Goal: Transaction & Acquisition: Purchase product/service

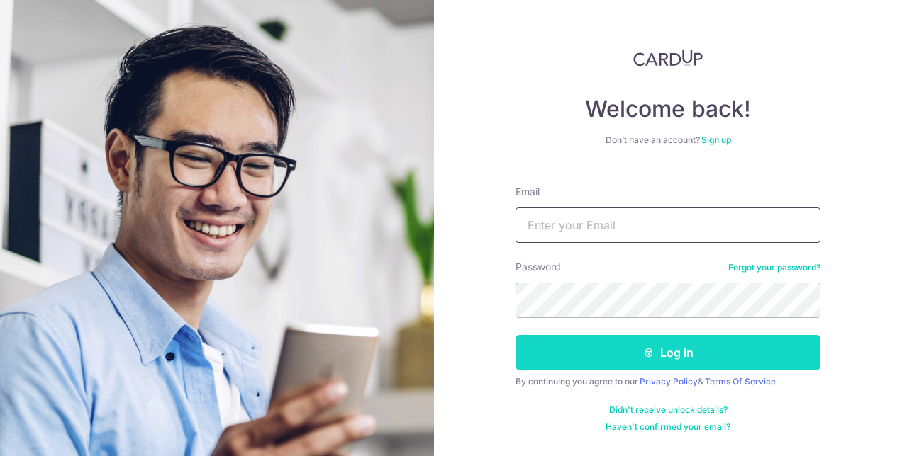
type input "ironmanforchrist@gmail.com"
click at [620, 357] on button "Log in" at bounding box center [667, 352] width 305 height 35
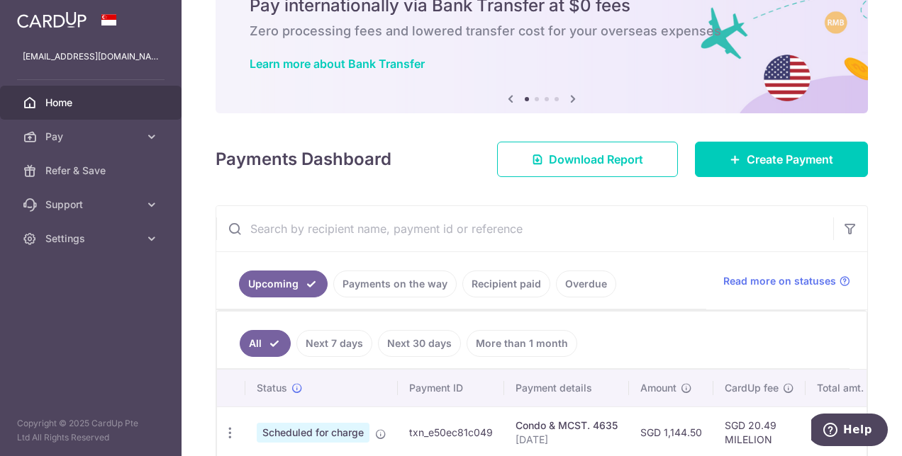
scroll to position [33, 0]
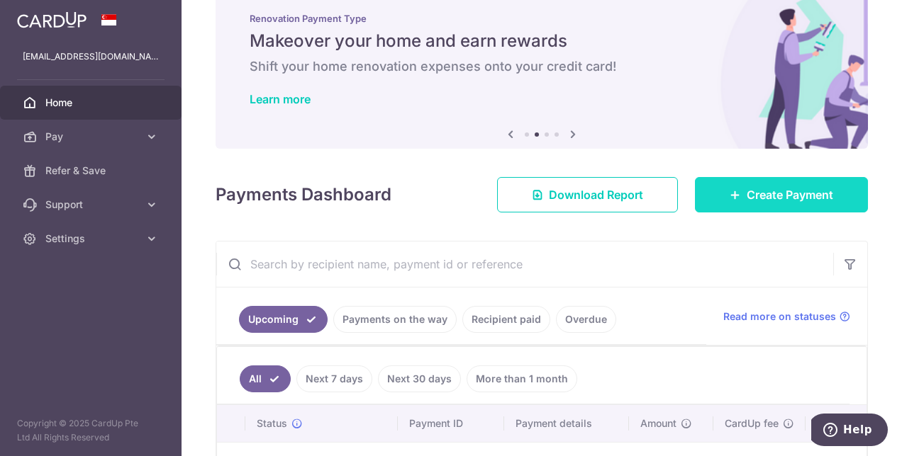
click at [723, 203] on link "Create Payment" at bounding box center [781, 194] width 173 height 35
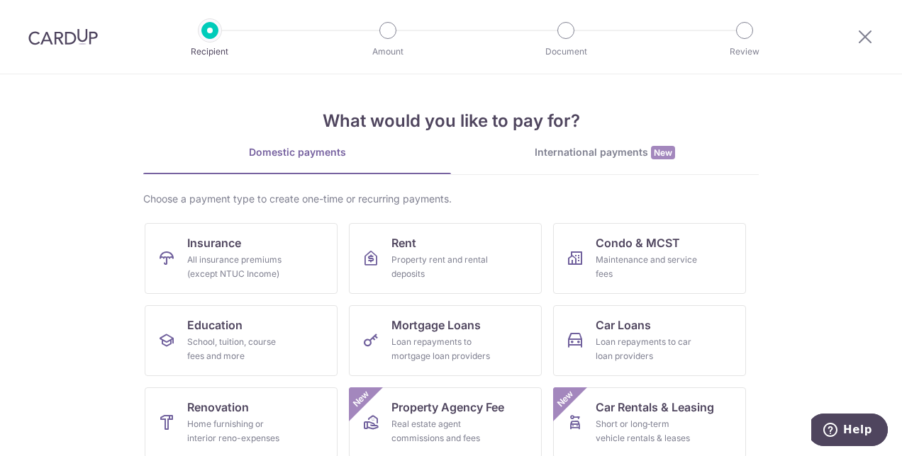
scroll to position [84, 0]
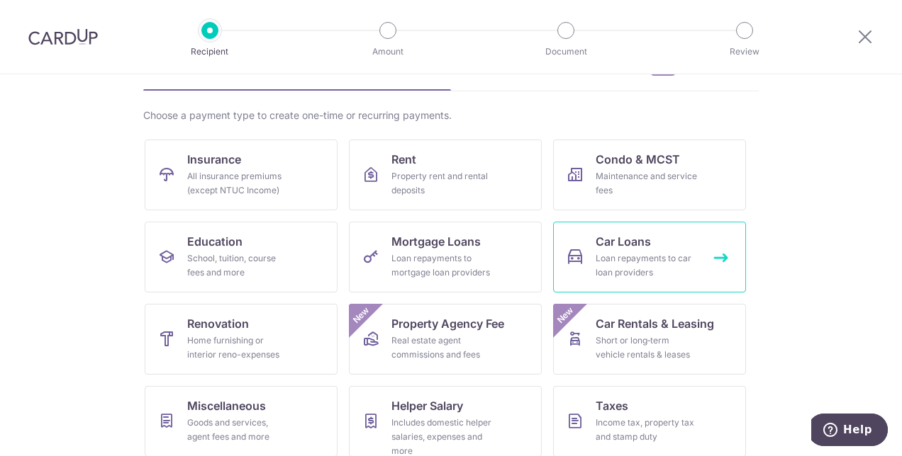
click at [666, 256] on div "Loan repayments to car loan providers" at bounding box center [646, 266] width 102 height 28
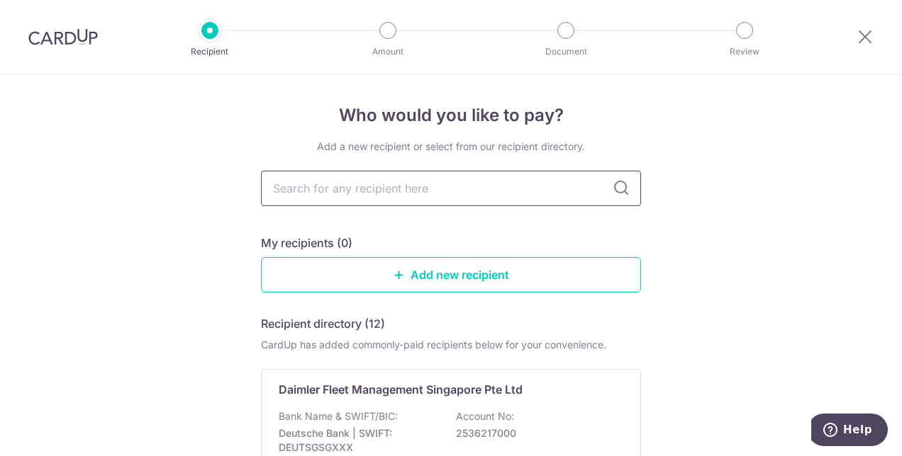
type input "u"
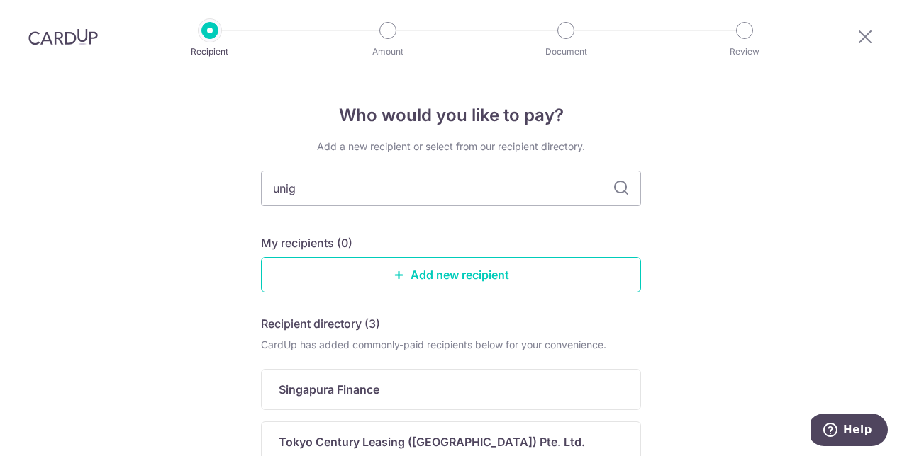
type input "uni"
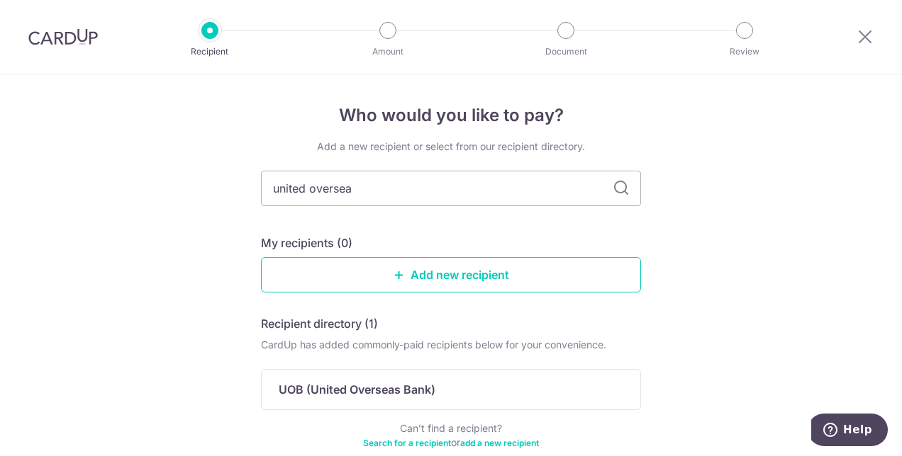
type input "united overseas"
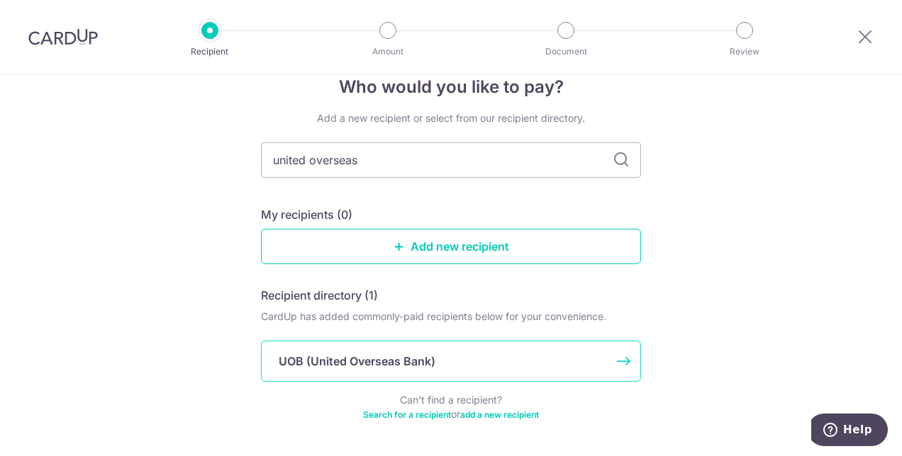
click at [504, 355] on div "UOB (United Overseas Bank)" at bounding box center [442, 361] width 327 height 17
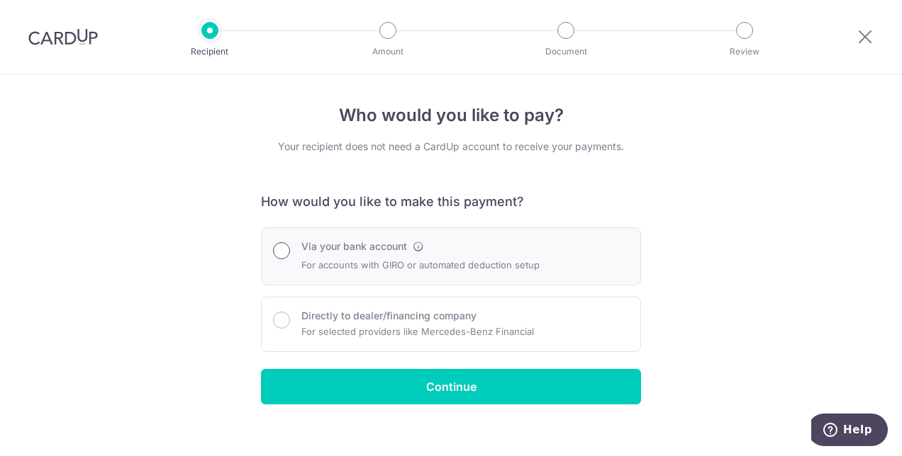
click at [274, 254] on input "Via your bank account" at bounding box center [281, 250] width 17 height 17
radio input "true"
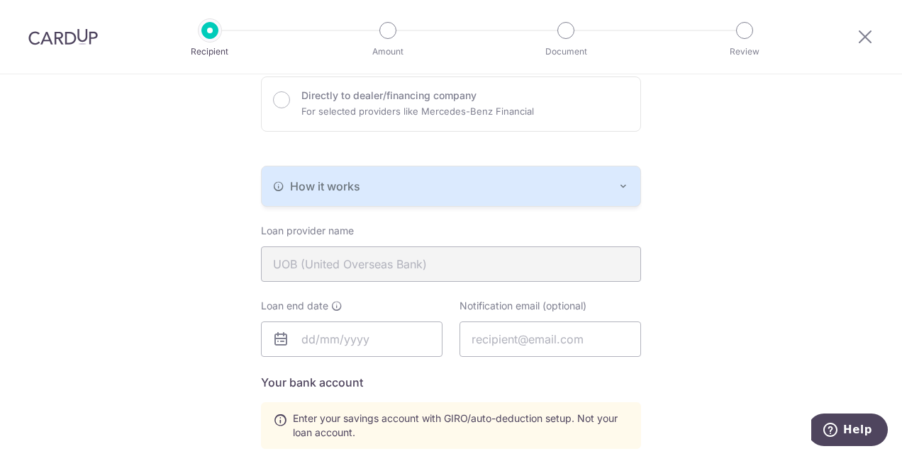
scroll to position [220, 0]
click at [275, 181] on icon "button" at bounding box center [278, 186] width 11 height 11
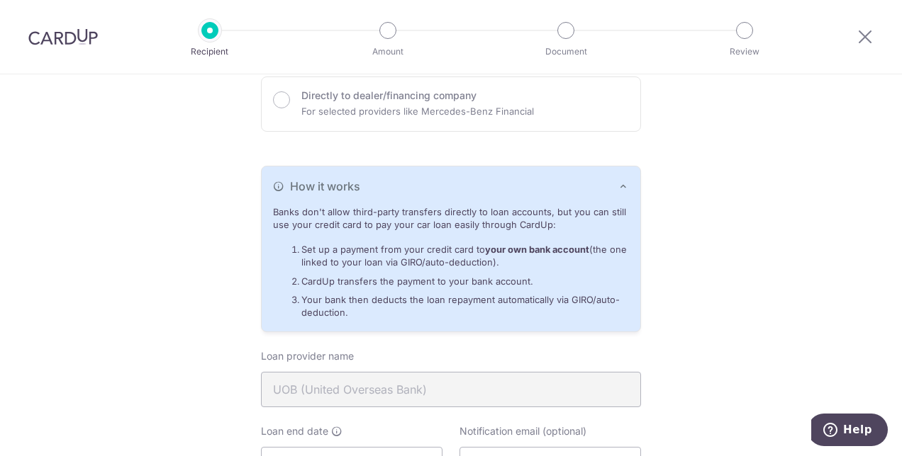
scroll to position [449, 0]
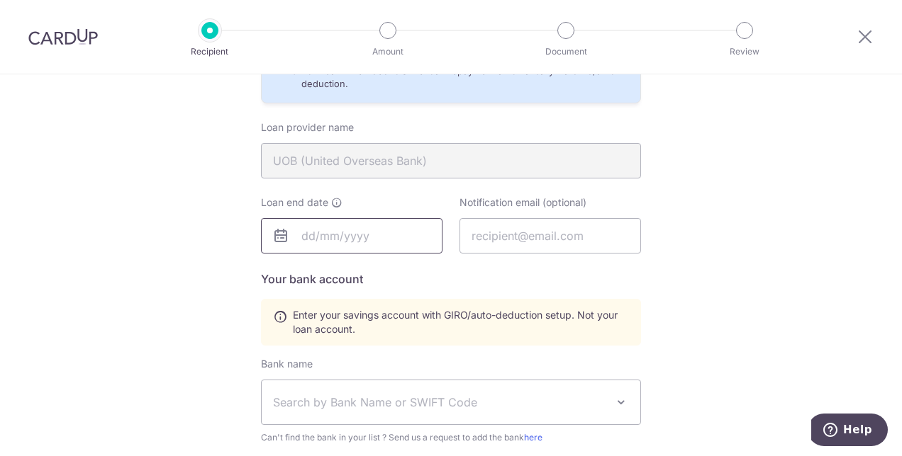
click at [309, 228] on input "text" at bounding box center [351, 235] width 181 height 35
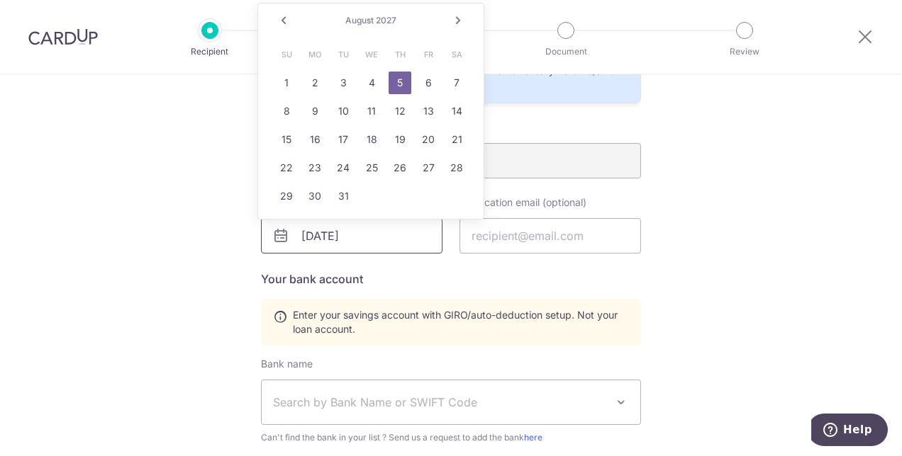
type input "08/05/2027"
click at [510, 274] on h5 "Your bank account" at bounding box center [451, 279] width 380 height 17
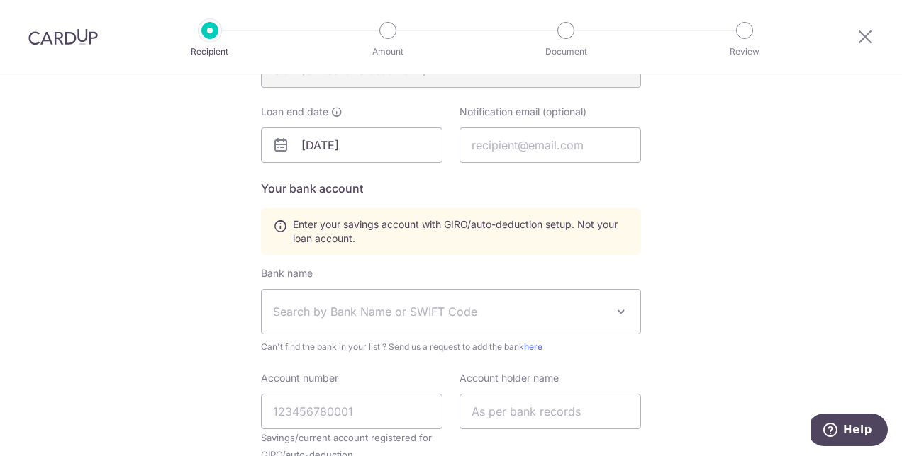
scroll to position [613, 0]
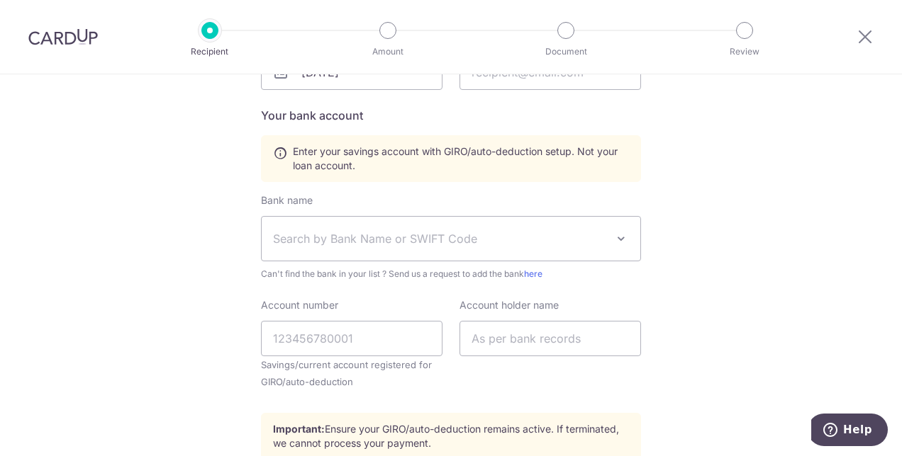
click at [459, 234] on span "Search by Bank Name or SWIFT Code" at bounding box center [439, 238] width 333 height 17
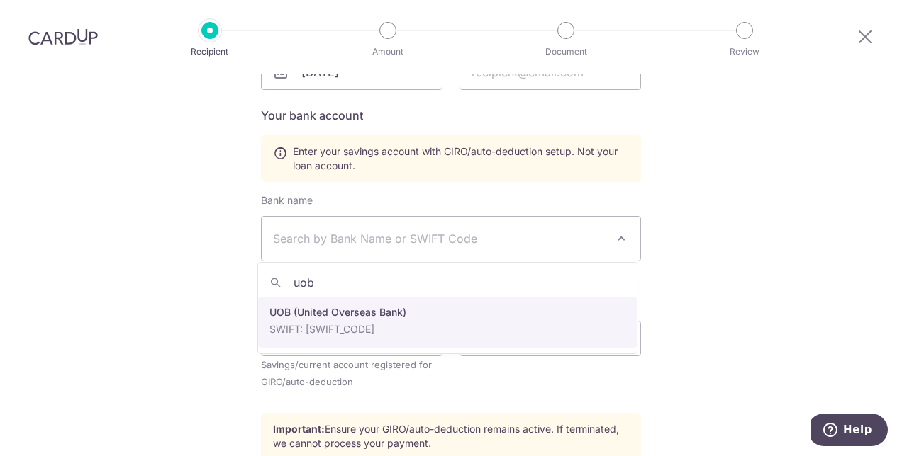
type input "uob"
select select "18"
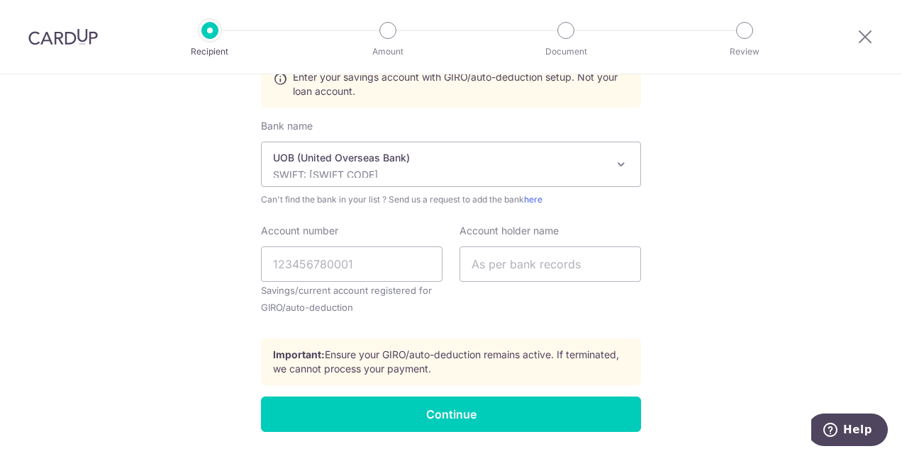
scroll to position [688, 0]
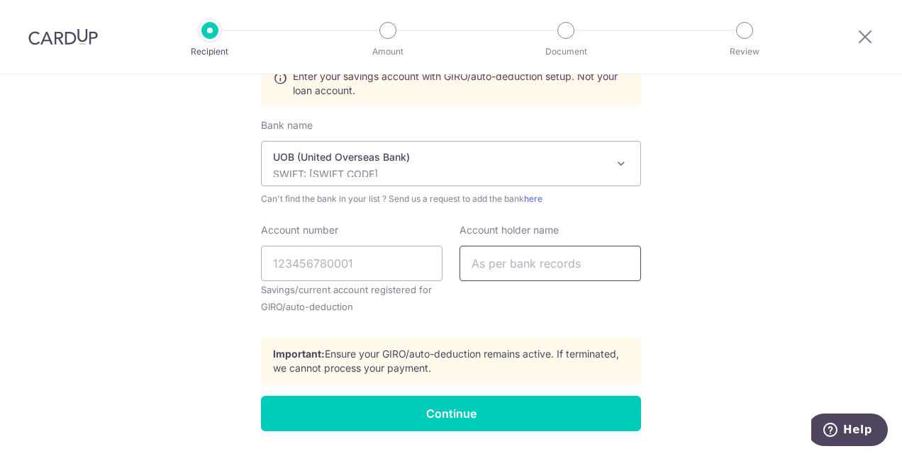
click at [483, 270] on input "text" at bounding box center [549, 263] width 181 height 35
click at [393, 267] on input "Account number" at bounding box center [351, 263] width 181 height 35
type input "3533049980"
click at [529, 264] on input "text" at bounding box center [549, 263] width 181 height 35
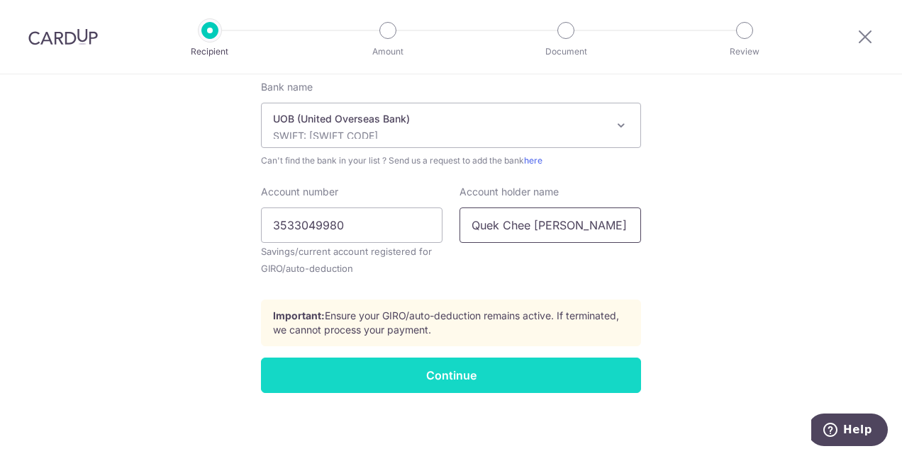
type input "Quek Chee Weng Alvin"
click at [542, 360] on input "Continue" at bounding box center [451, 375] width 380 height 35
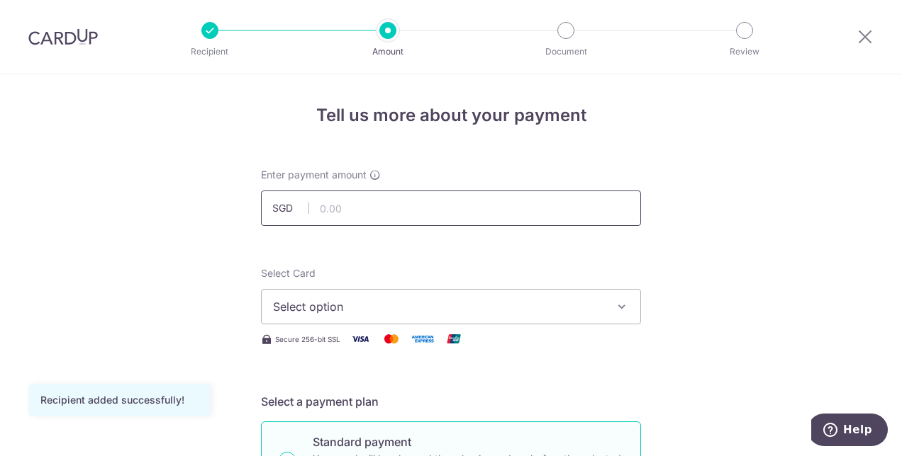
click at [394, 210] on input "text" at bounding box center [451, 208] width 380 height 35
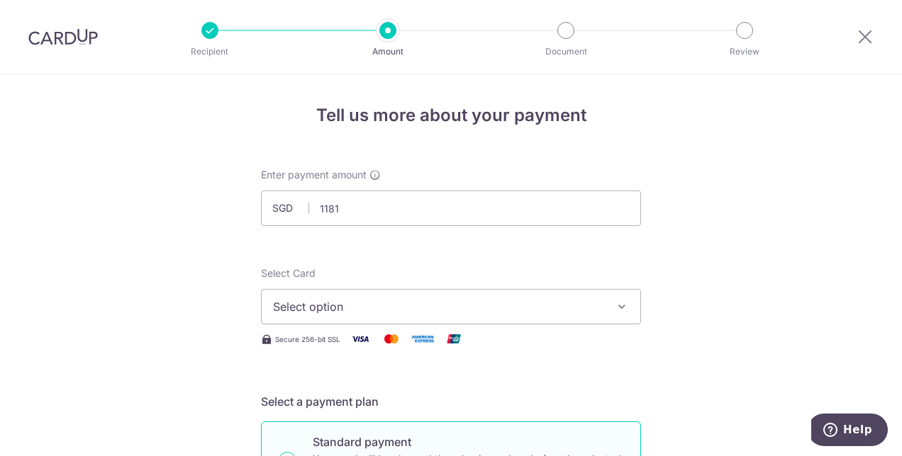
type input "1,181.00"
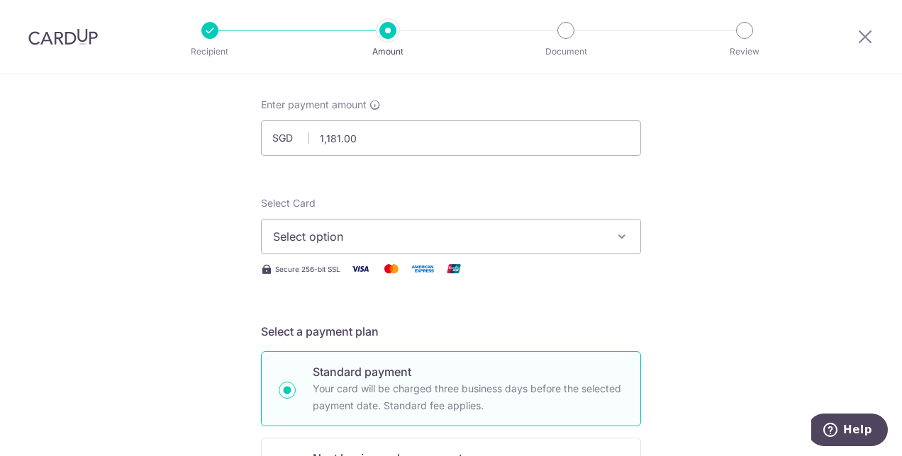
click at [291, 250] on button "Select option" at bounding box center [451, 236] width 380 height 35
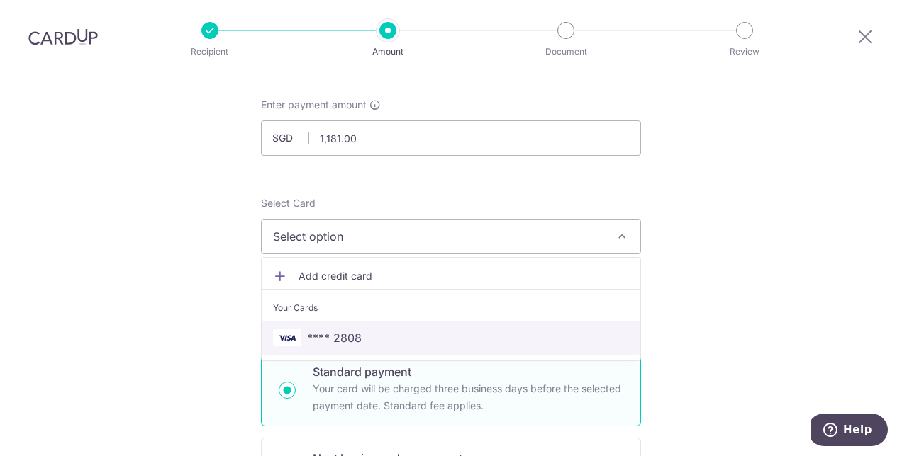
click at [344, 339] on span "**** 2808" at bounding box center [334, 338] width 55 height 17
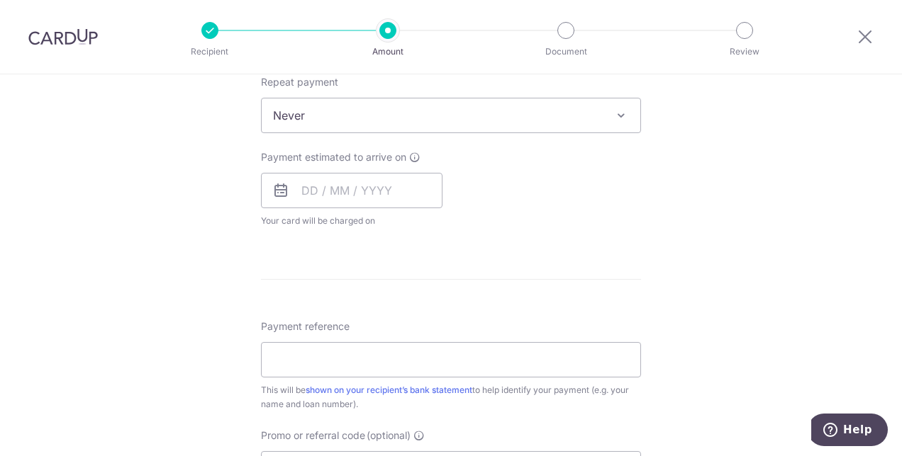
scroll to position [484, 0]
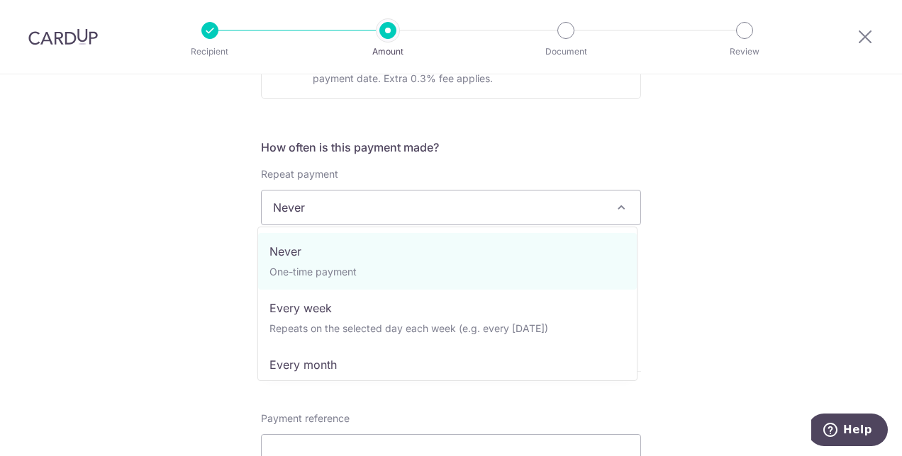
click at [318, 219] on span "Never" at bounding box center [451, 208] width 379 height 34
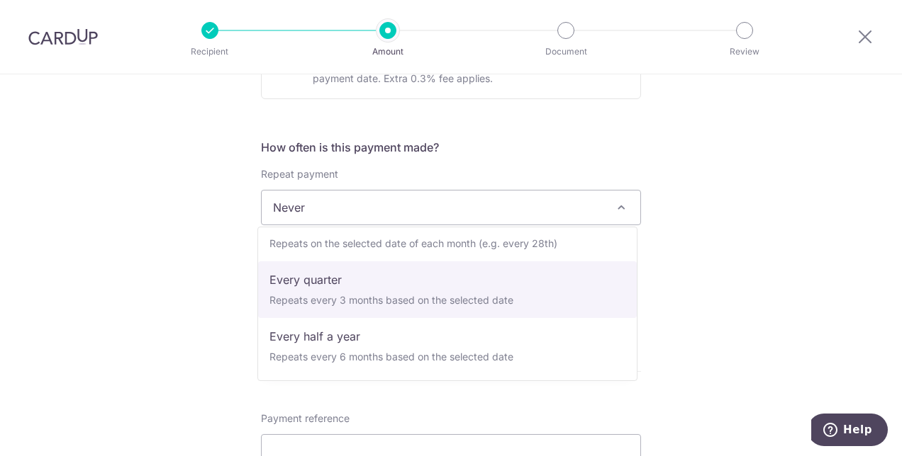
scroll to position [0, 0]
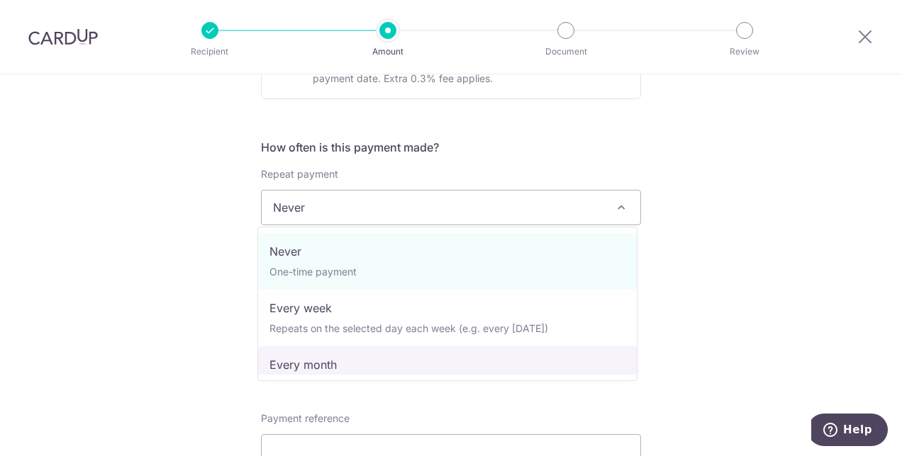
select select "3"
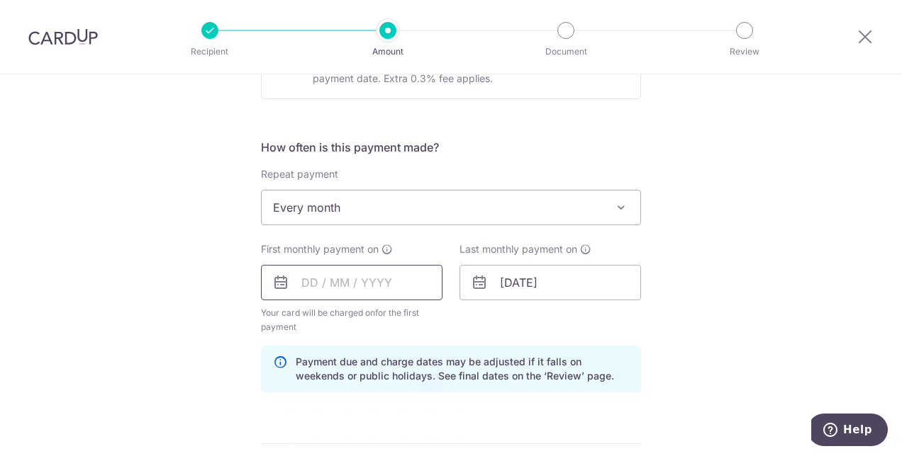
click at [343, 286] on input "text" at bounding box center [351, 282] width 181 height 35
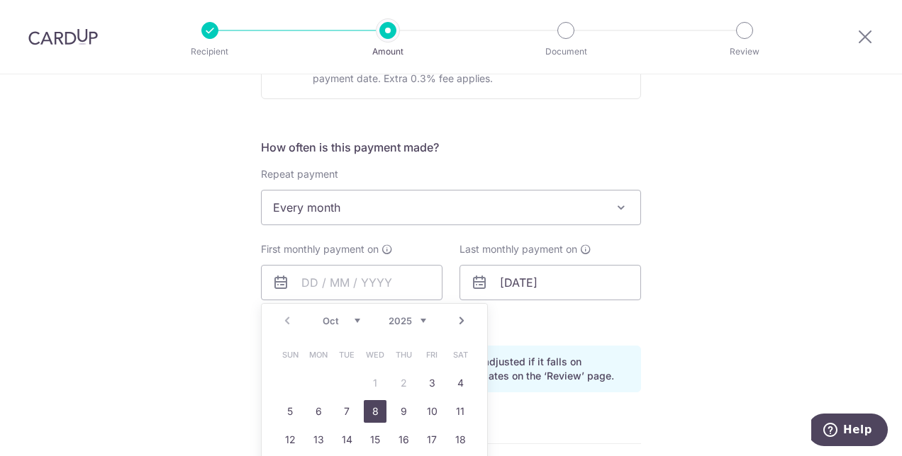
click at [370, 413] on link "8" at bounding box center [375, 411] width 23 height 23
type input "08/10/2025"
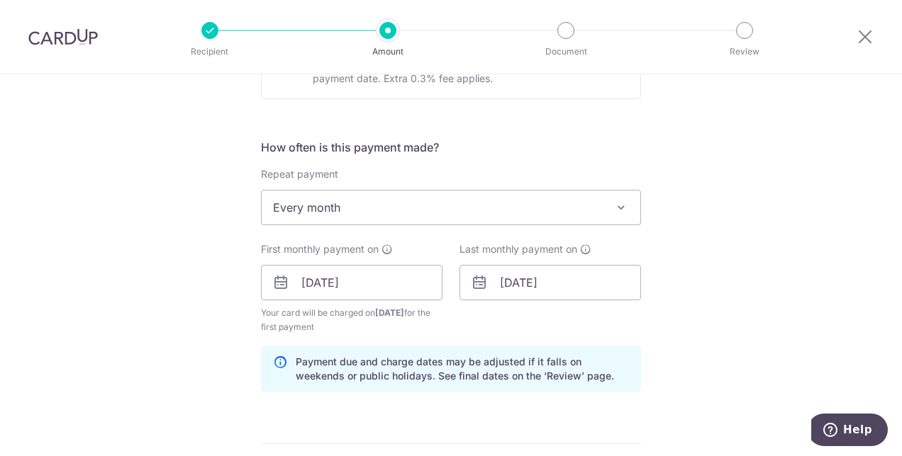
scroll to position [553, 0]
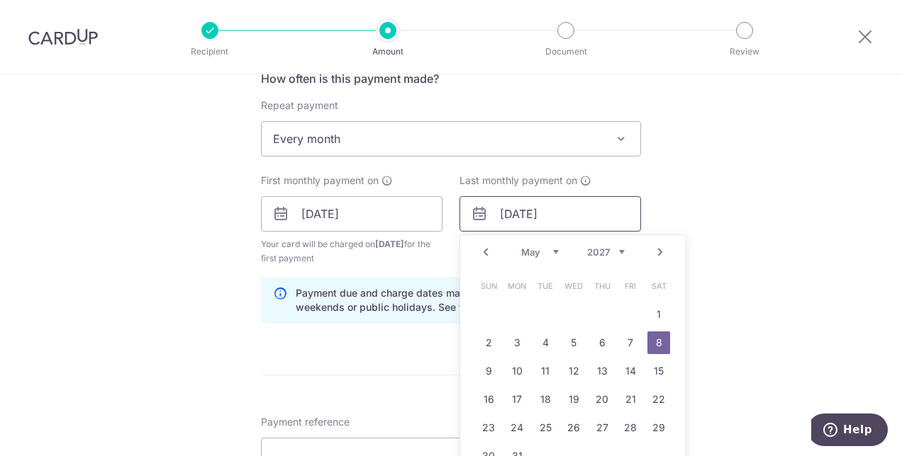
click at [532, 224] on input "08/05/2027" at bounding box center [549, 213] width 181 height 35
click at [548, 252] on select "Jan Feb Mar Apr May Jun Jul Aug Sep Oct Nov Dec" at bounding box center [540, 252] width 38 height 11
click at [615, 251] on select "2024 2025 2026 2027 2028 2029 2030 2031 2032 2033 2034 2035" at bounding box center [606, 252] width 38 height 11
click at [513, 342] on link "8" at bounding box center [516, 343] width 23 height 23
type input "[DATE]"
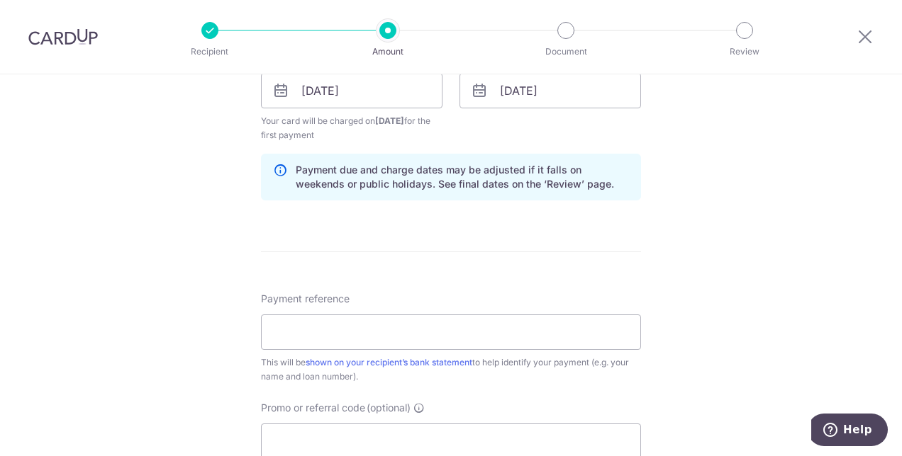
scroll to position [744, 0]
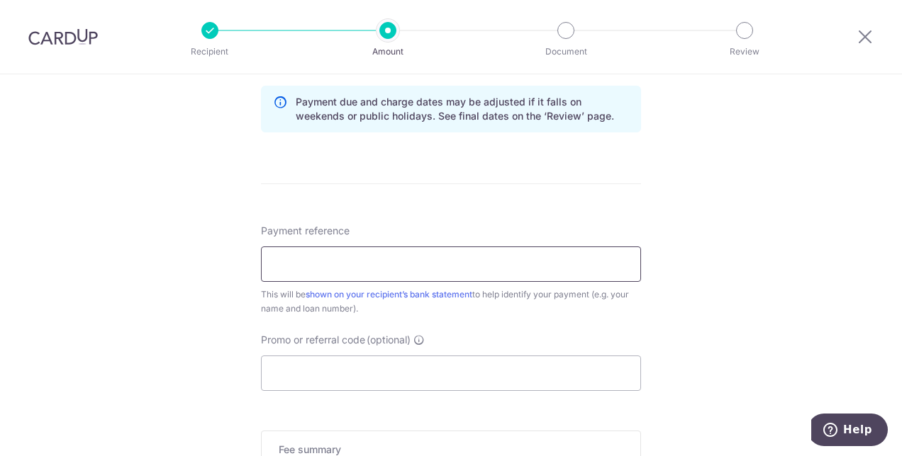
click at [289, 267] on input "Payment reference" at bounding box center [451, 264] width 380 height 35
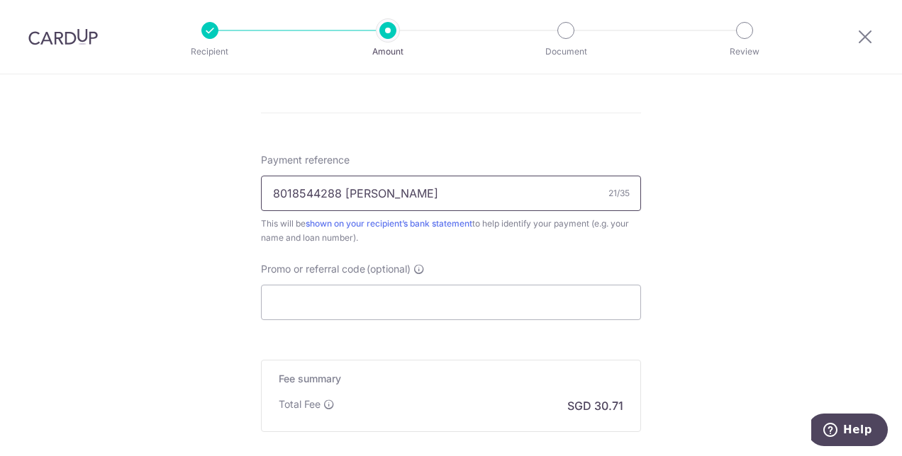
scroll to position [791, 0]
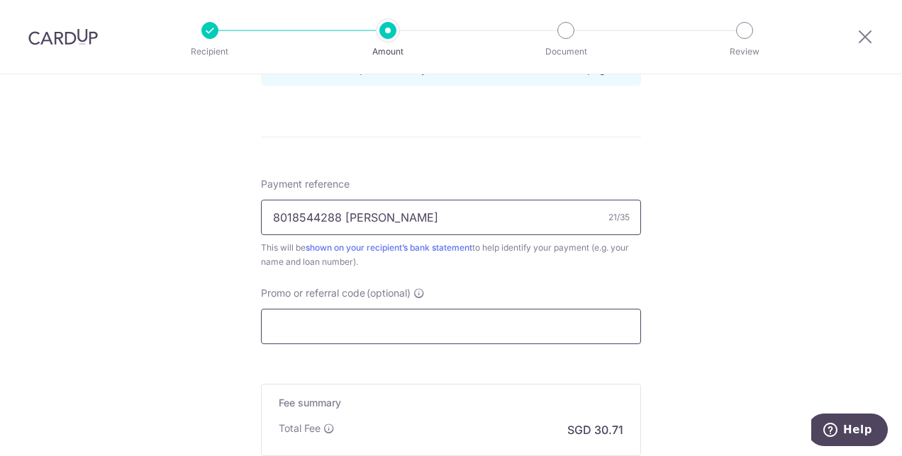
type input "8018544288 [PERSON_NAME]"
click at [435, 315] on input "Promo or referral code (optional)" at bounding box center [451, 326] width 380 height 35
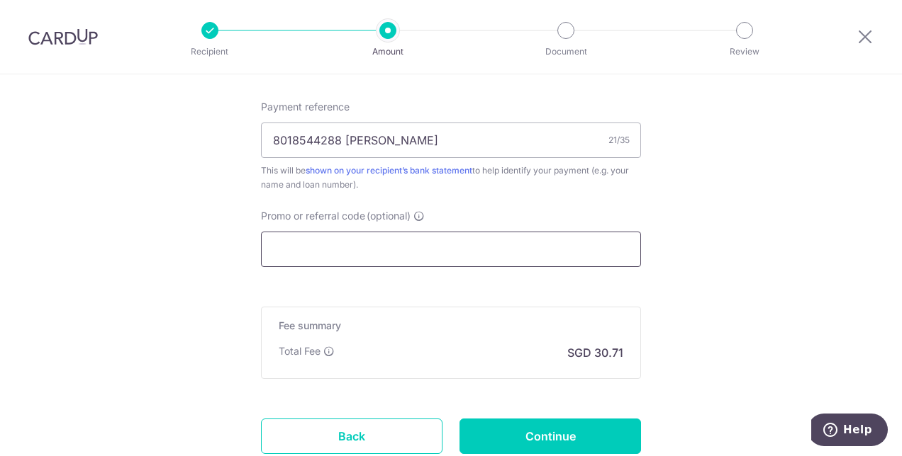
click at [451, 245] on input "Promo or referral code (optional)" at bounding box center [451, 249] width 380 height 35
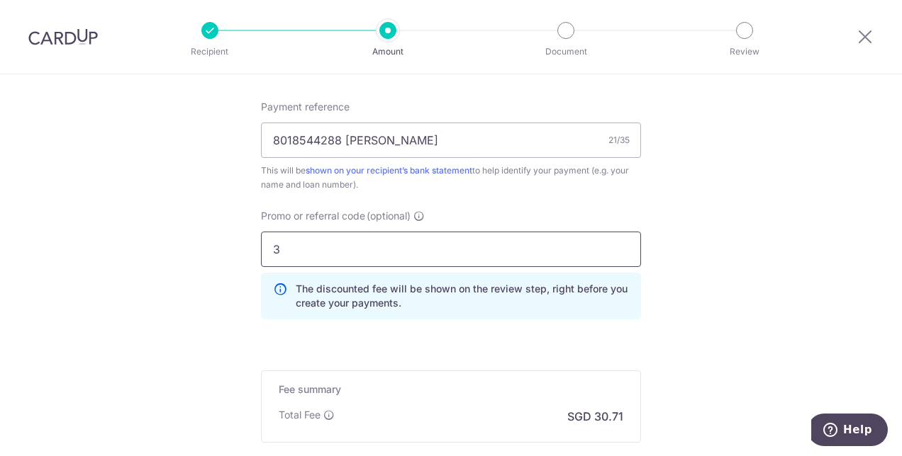
type input "3"
click at [279, 252] on input "3" at bounding box center [451, 249] width 380 height 35
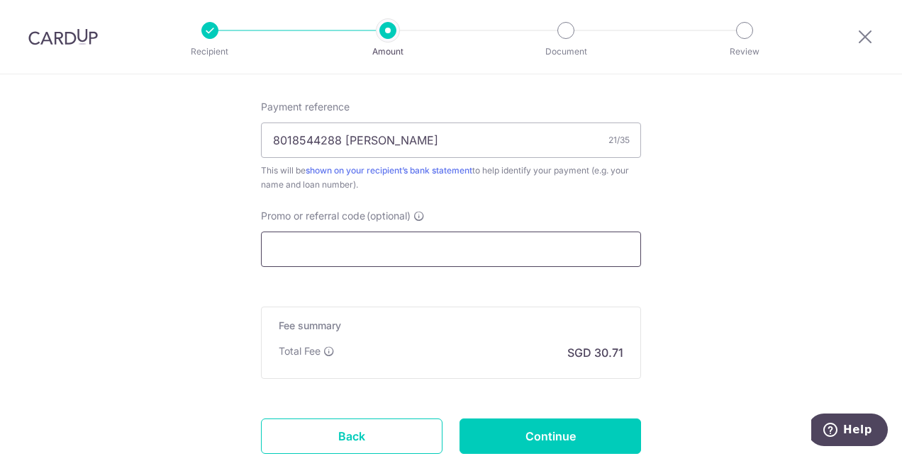
paste input "3HOME25R"
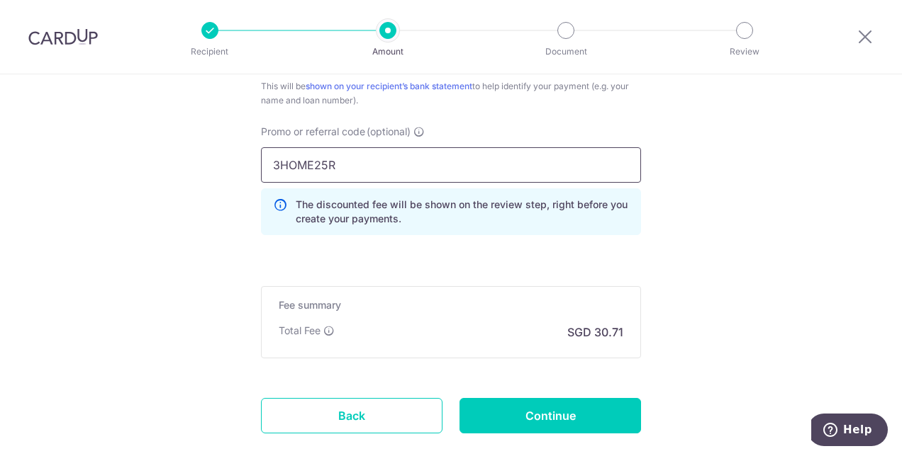
scroll to position [1032, 0]
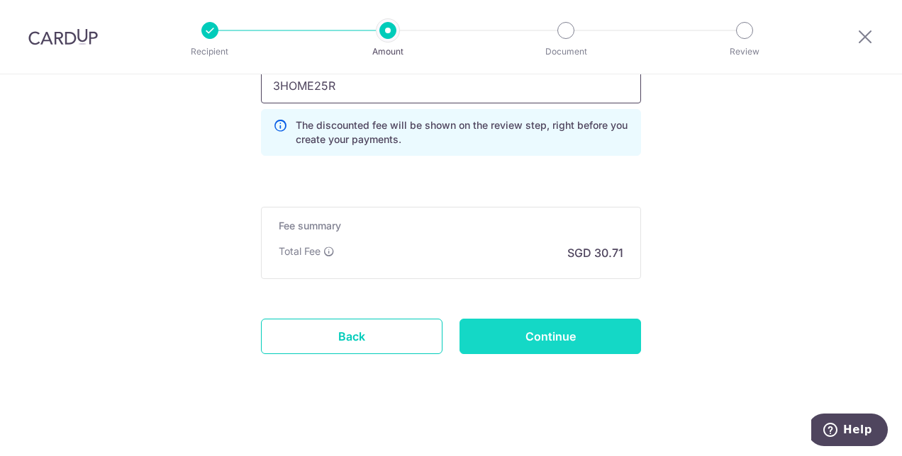
type input "3HOME25R"
click at [503, 330] on input "Continue" at bounding box center [549, 336] width 181 height 35
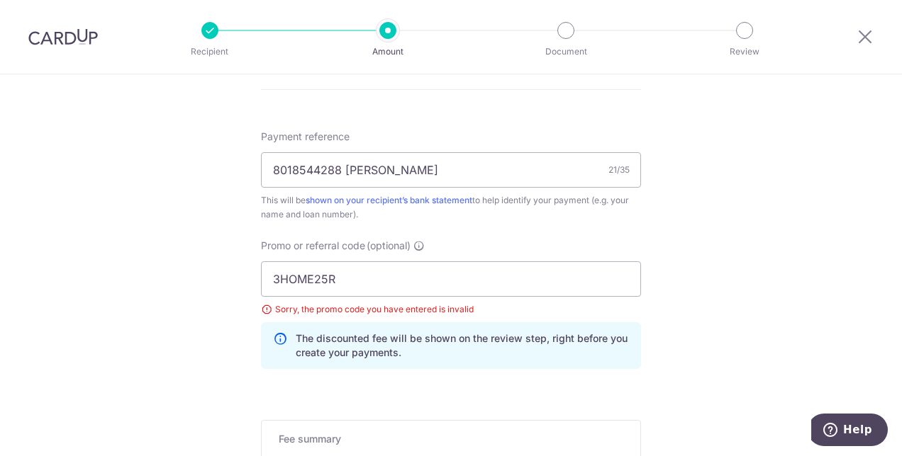
scroll to position [758, 0]
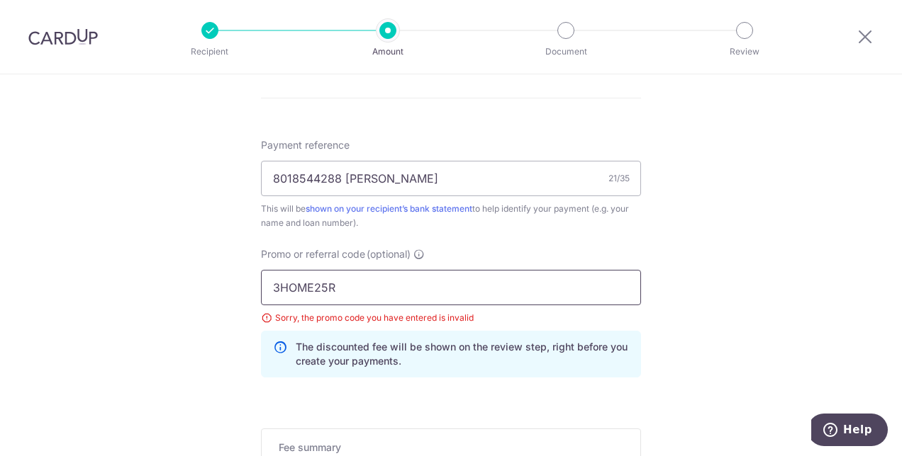
drag, startPoint x: 333, startPoint y: 288, endPoint x: 256, endPoint y: 288, distance: 77.3
click at [256, 288] on div "Promo or referral code (optional) 3HOME25R Sorry, the promo code you have enter…" at bounding box center [450, 318] width 397 height 142
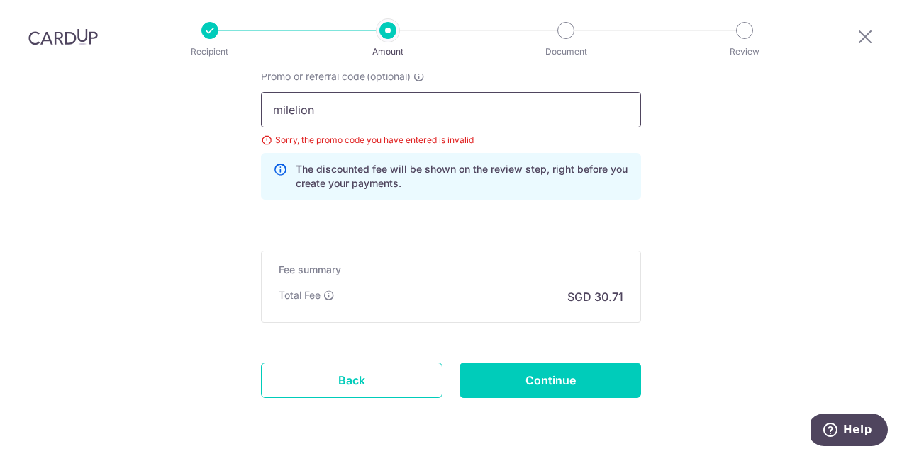
scroll to position [936, 0]
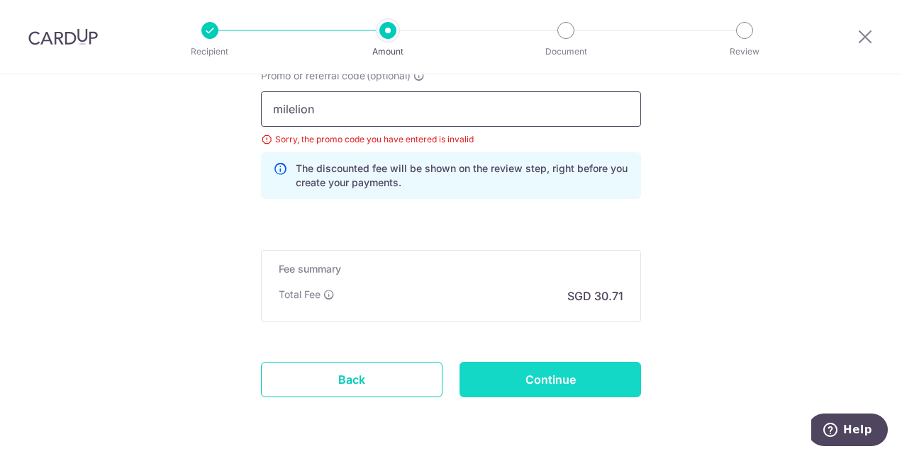
type input "milelion"
click at [498, 371] on input "Continue" at bounding box center [549, 379] width 181 height 35
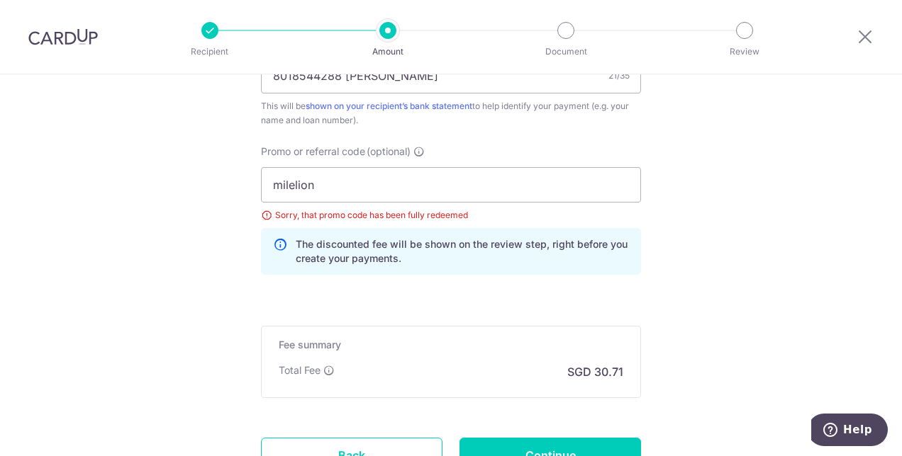
scroll to position [860, 0]
drag, startPoint x: 337, startPoint y: 189, endPoint x: 244, endPoint y: 184, distance: 93.7
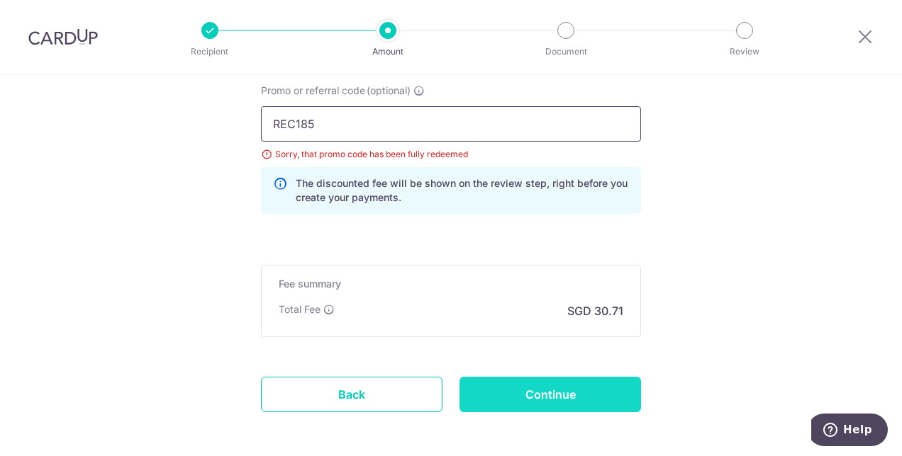
type input "REC185"
click at [538, 388] on input "Continue" at bounding box center [549, 394] width 181 height 35
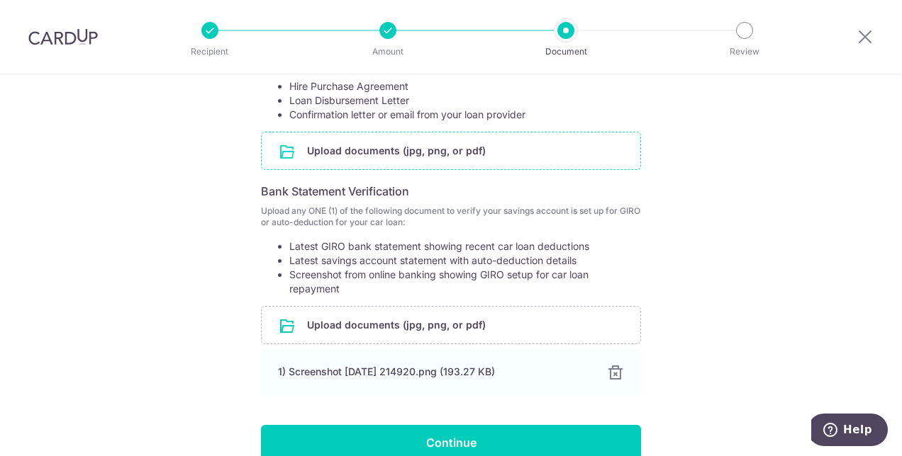
scroll to position [393, 0]
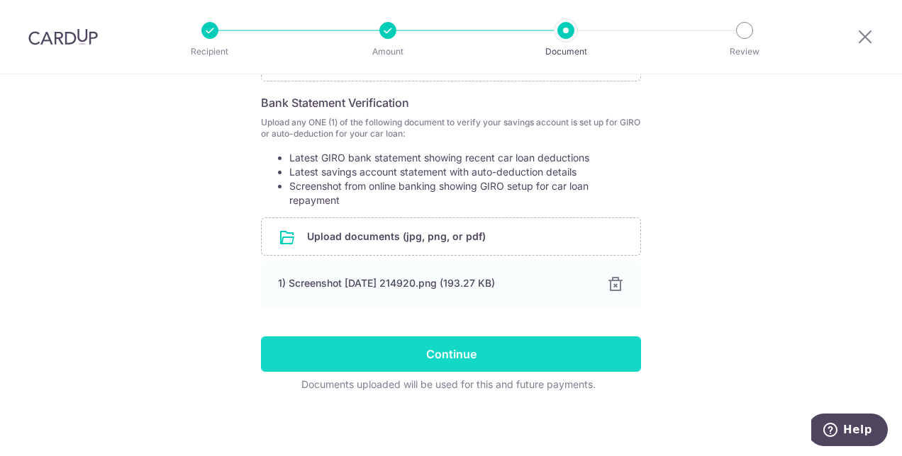
click at [461, 360] on input "Continue" at bounding box center [451, 354] width 380 height 35
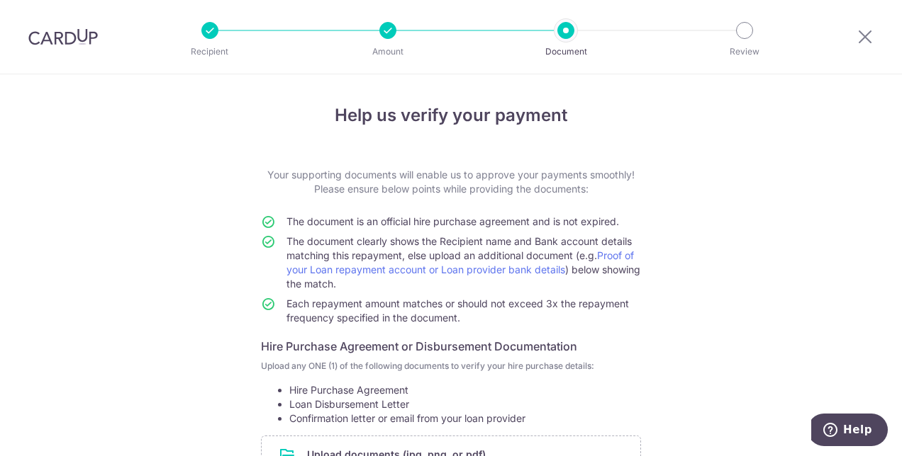
click at [387, 33] on div at bounding box center [387, 30] width 17 height 17
drag, startPoint x: 387, startPoint y: 33, endPoint x: 707, endPoint y: 33, distance: 320.4
click at [707, 33] on ul "Recipient Amount Document Review" at bounding box center [476, 30] width 551 height 17
drag, startPoint x: 707, startPoint y: 33, endPoint x: 800, endPoint y: 211, distance: 201.3
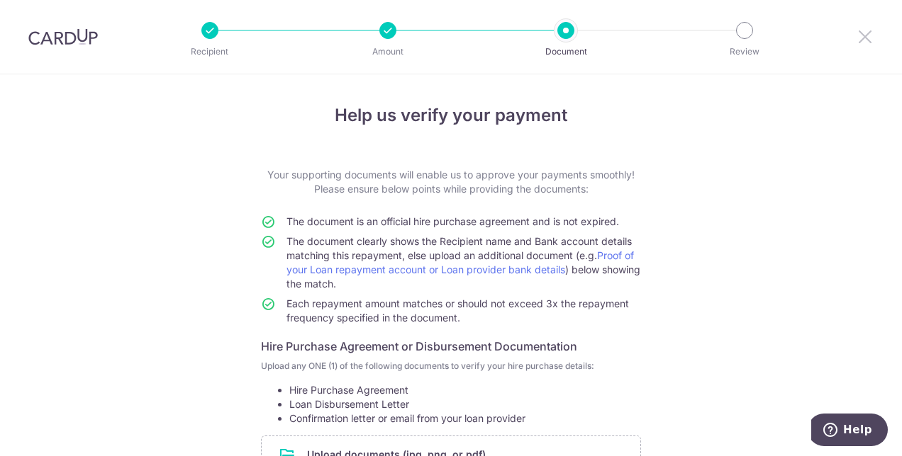
click at [865, 38] on icon at bounding box center [864, 37] width 17 height 18
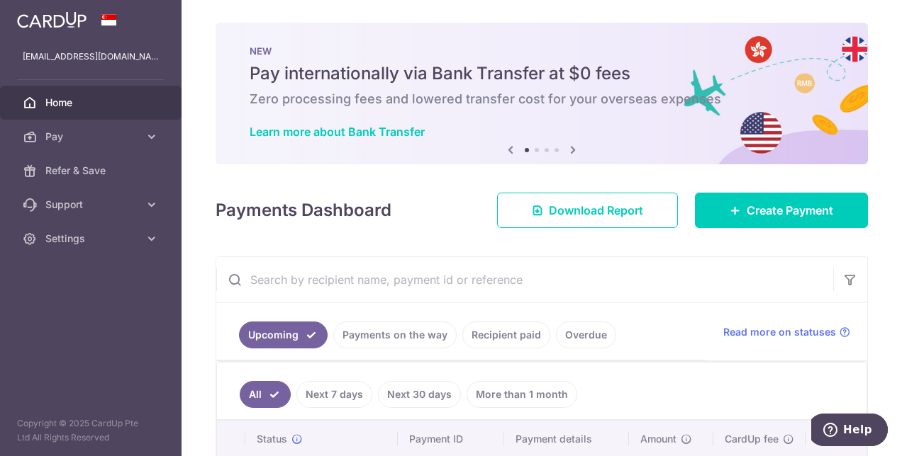
scroll to position [125, 0]
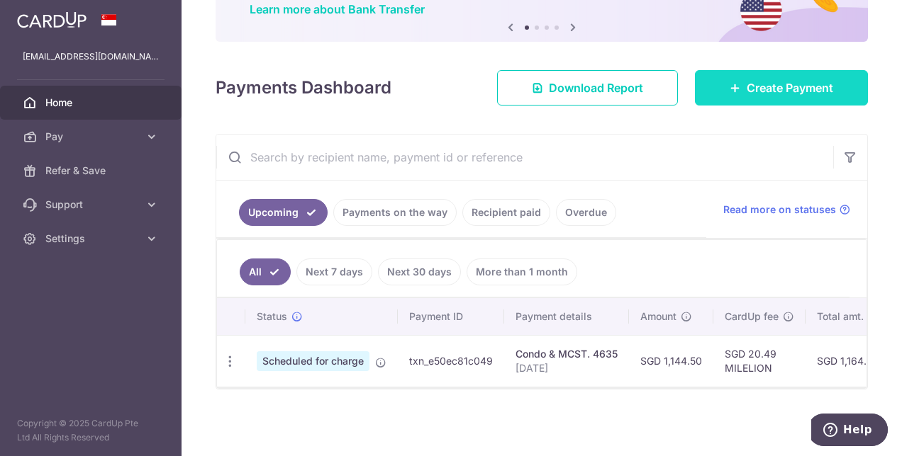
click at [736, 91] on link "Create Payment" at bounding box center [781, 87] width 173 height 35
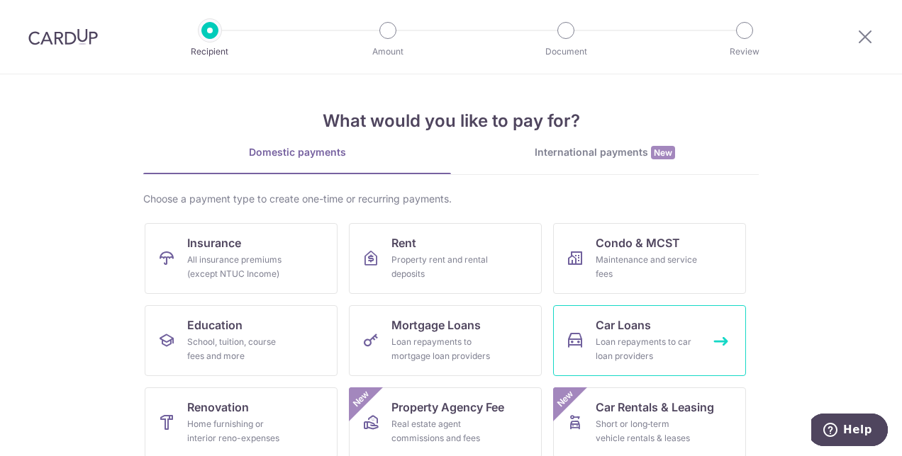
click at [618, 330] on span "Car Loans" at bounding box center [622, 325] width 55 height 17
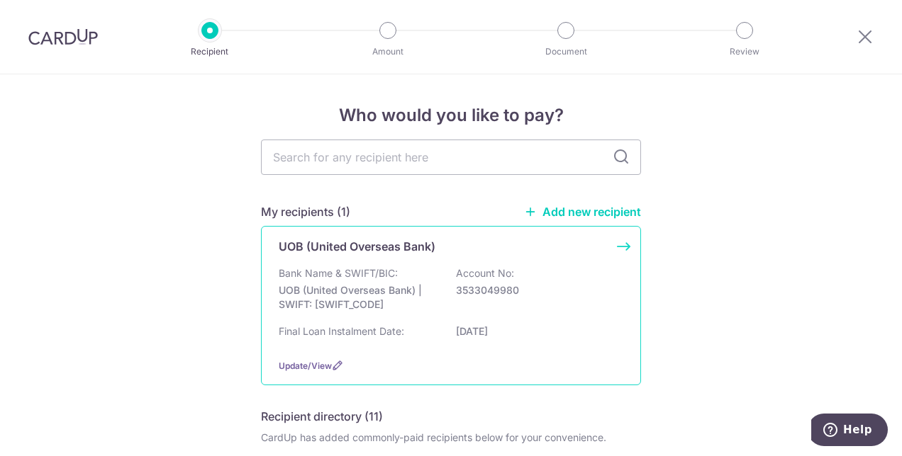
click at [539, 271] on div "Bank Name & SWIFT/BIC: UOB (United Overseas Bank) | SWIFT: [SWIFT_CODE] Account…" at bounding box center [451, 293] width 344 height 52
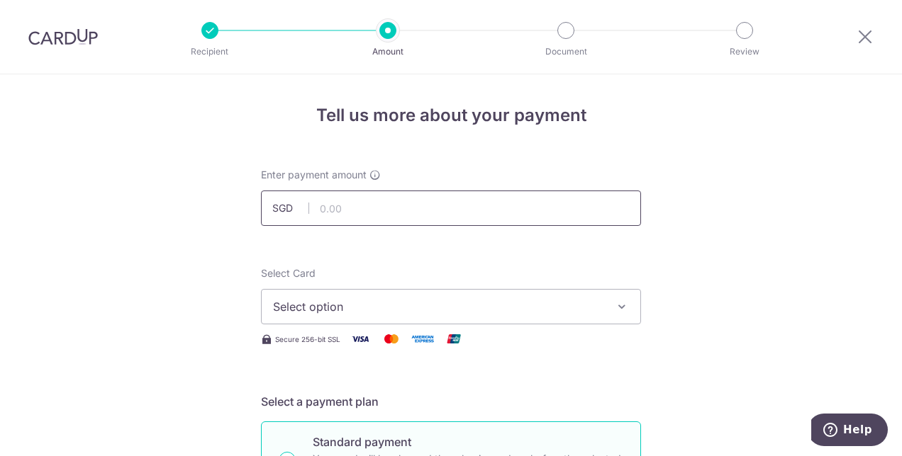
click at [444, 206] on input "text" at bounding box center [451, 208] width 380 height 35
type input "1,181.00"
click at [420, 304] on span "Select option" at bounding box center [438, 306] width 330 height 17
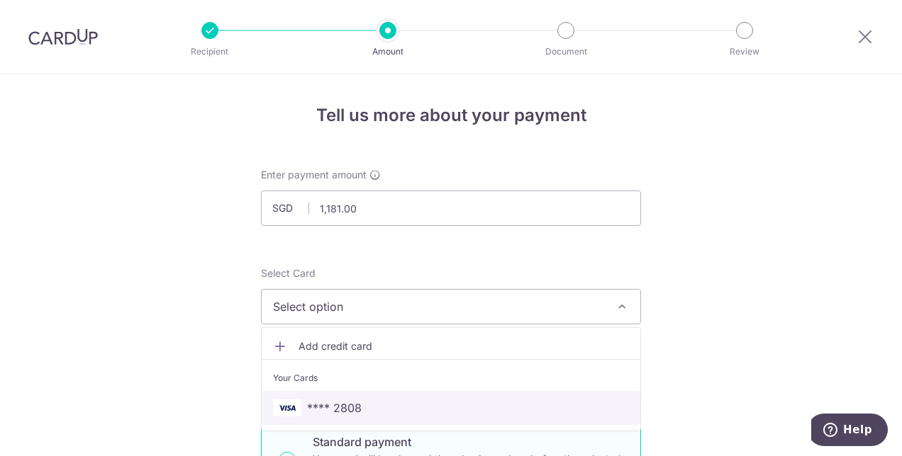
click at [361, 401] on span "**** 2808" at bounding box center [451, 408] width 356 height 17
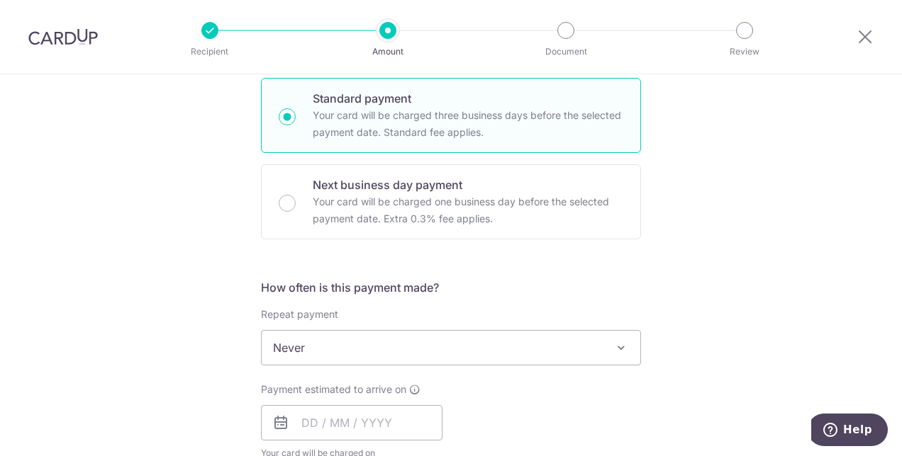
scroll to position [488, 0]
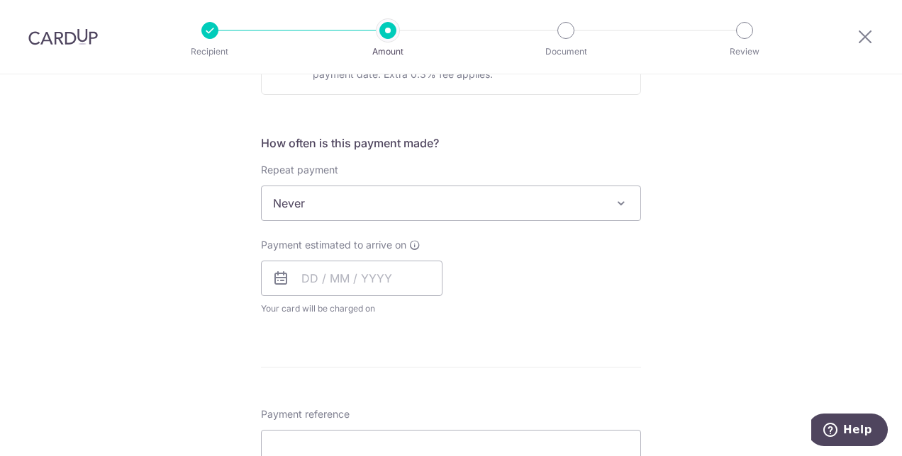
click at [481, 200] on span "Never" at bounding box center [451, 203] width 379 height 34
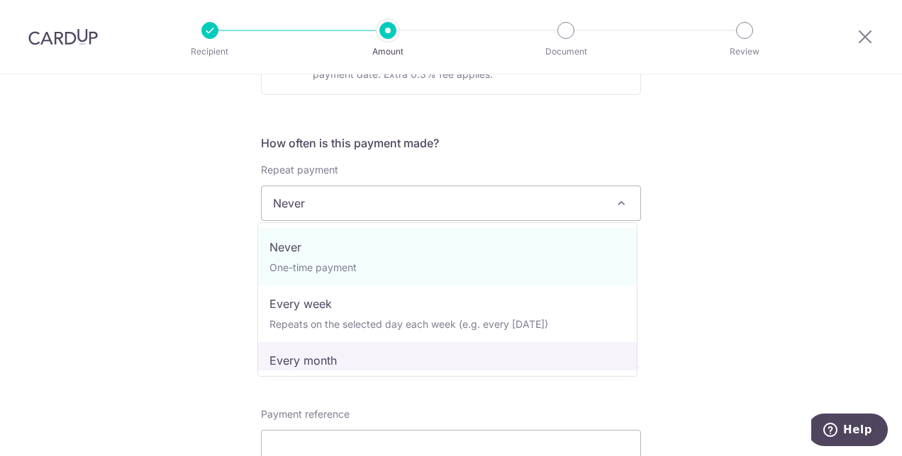
select select "3"
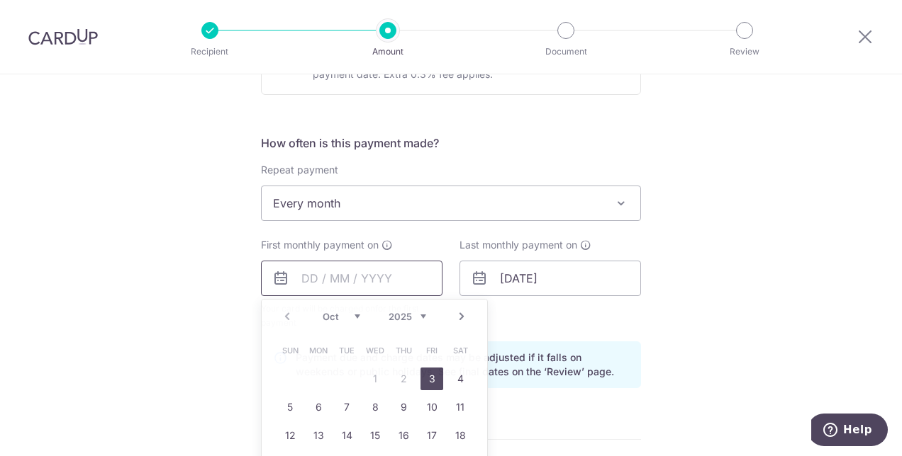
click at [374, 276] on input "text" at bounding box center [351, 278] width 181 height 35
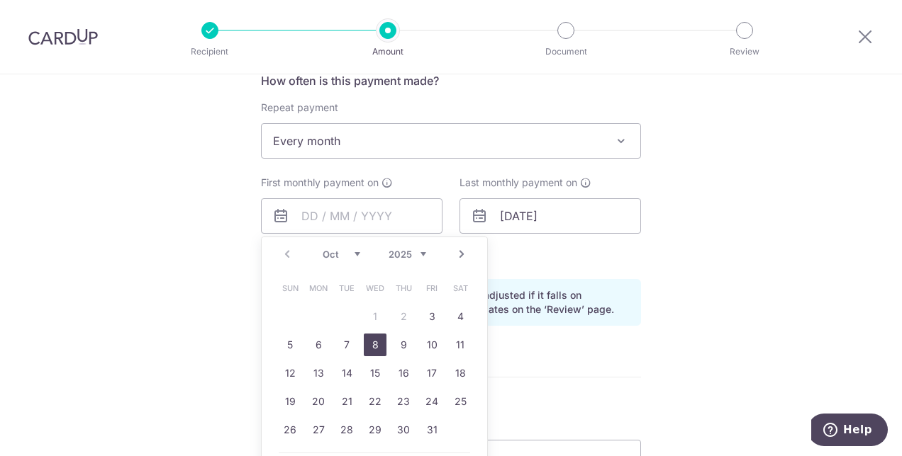
click at [370, 348] on link "8" at bounding box center [375, 345] width 23 height 23
type input "[DATE]"
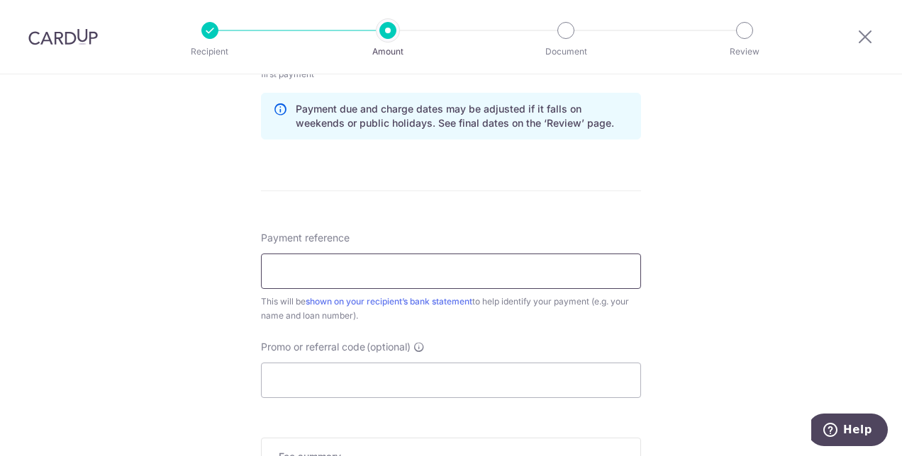
scroll to position [857, 0]
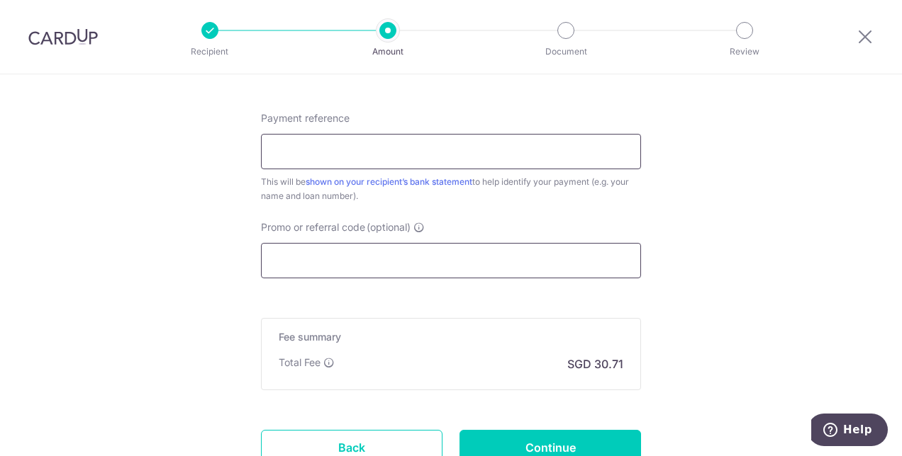
click at [429, 257] on input "Promo or referral code (optional)" at bounding box center [451, 260] width 380 height 35
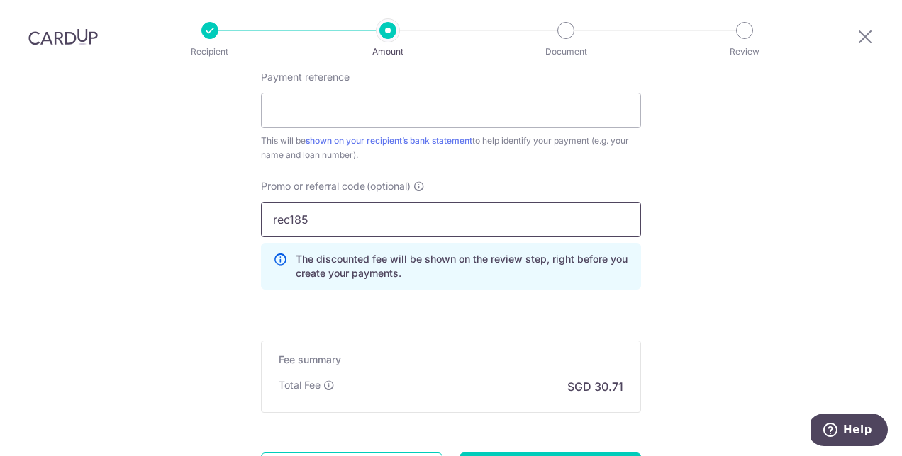
scroll to position [1032, 0]
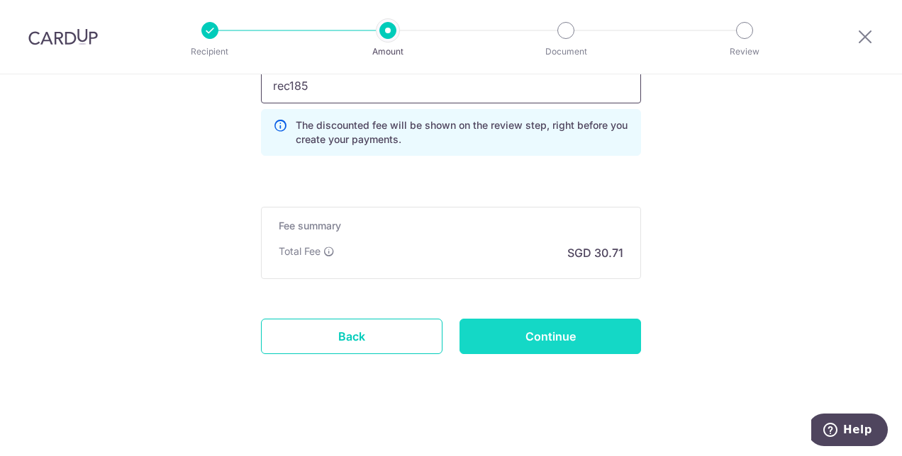
type input "rec185"
click at [493, 333] on input "Continue" at bounding box center [549, 336] width 181 height 35
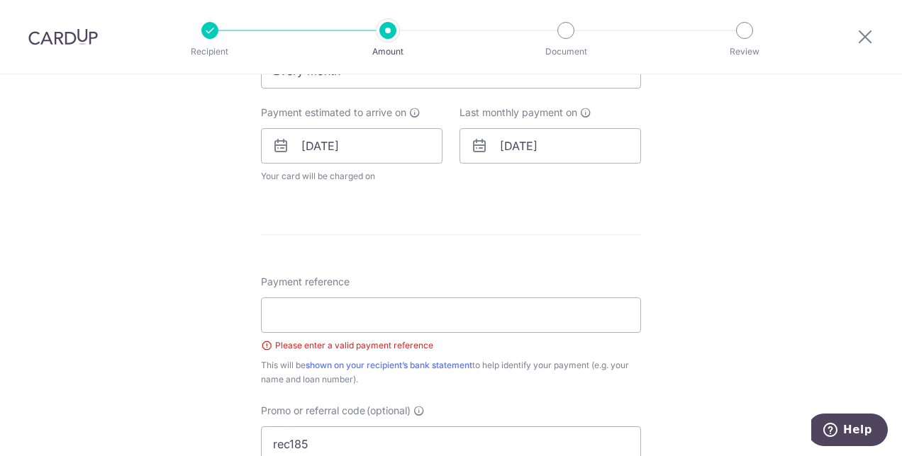
scroll to position [621, 0]
click at [309, 314] on input "Payment reference" at bounding box center [451, 315] width 380 height 35
type input "8018544288 Alvin Quek"
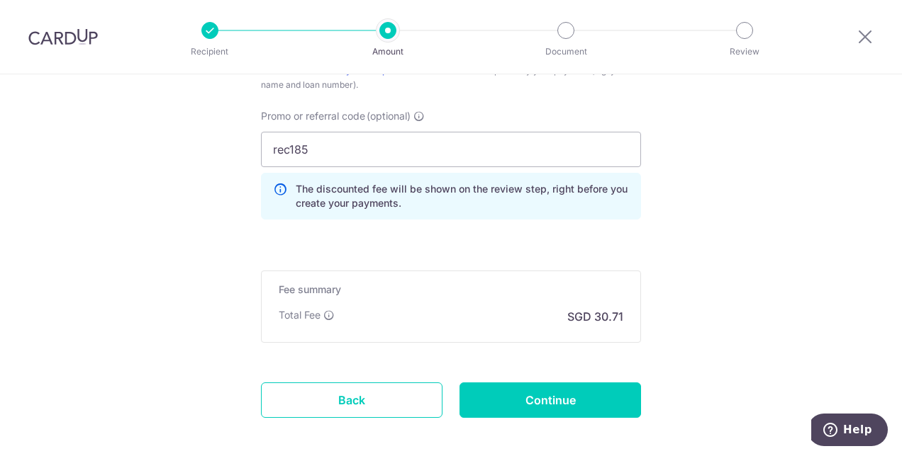
scroll to position [917, 0]
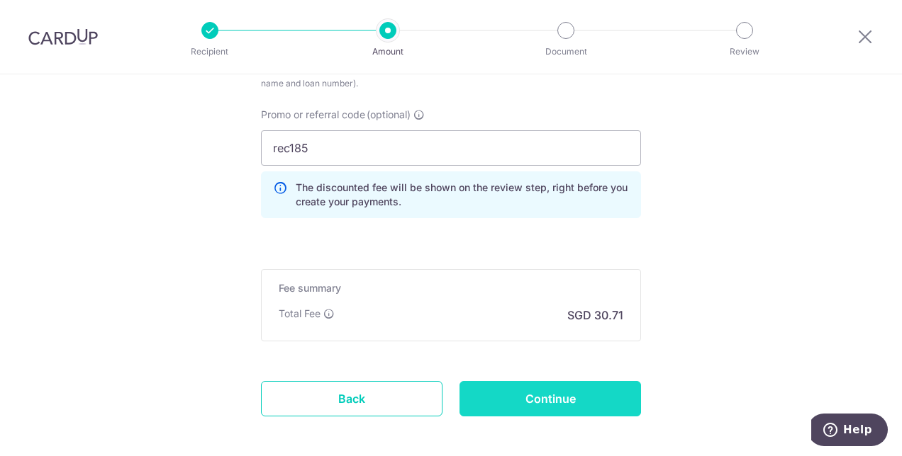
click at [505, 396] on input "Continue" at bounding box center [549, 398] width 181 height 35
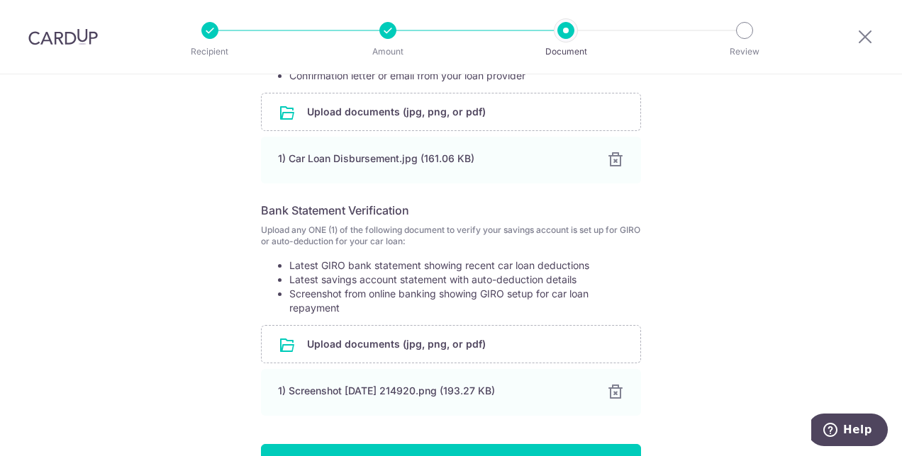
scroll to position [451, 0]
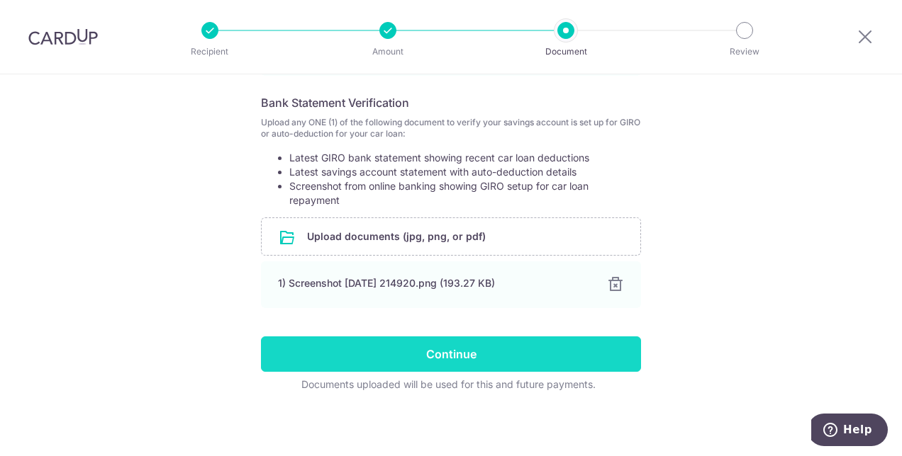
click at [593, 354] on input "Continue" at bounding box center [451, 354] width 380 height 35
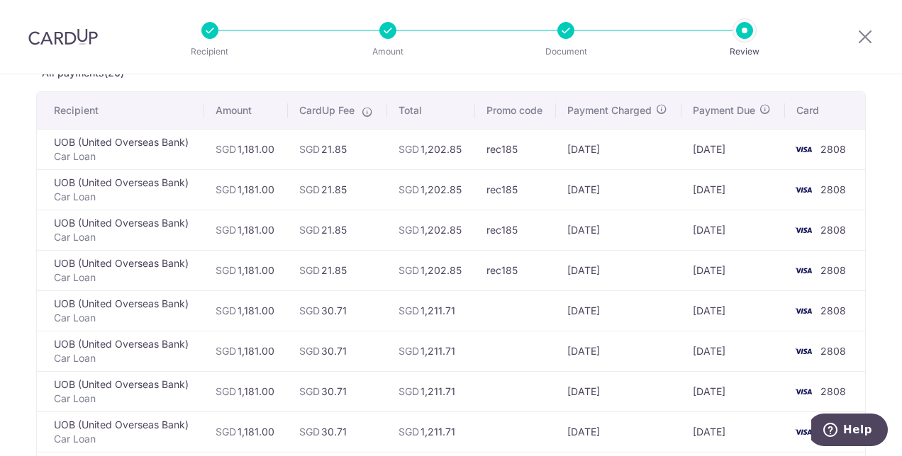
scroll to position [89, 0]
click at [863, 33] on icon at bounding box center [864, 37] width 17 height 18
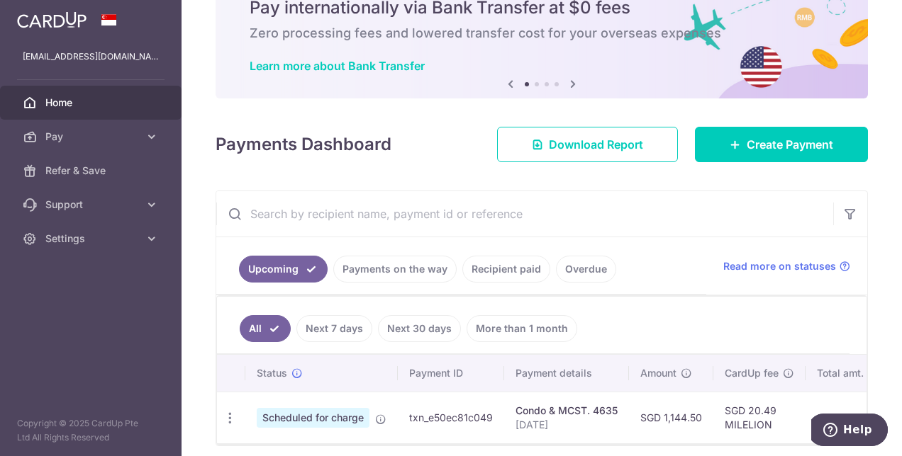
scroll to position [67, 0]
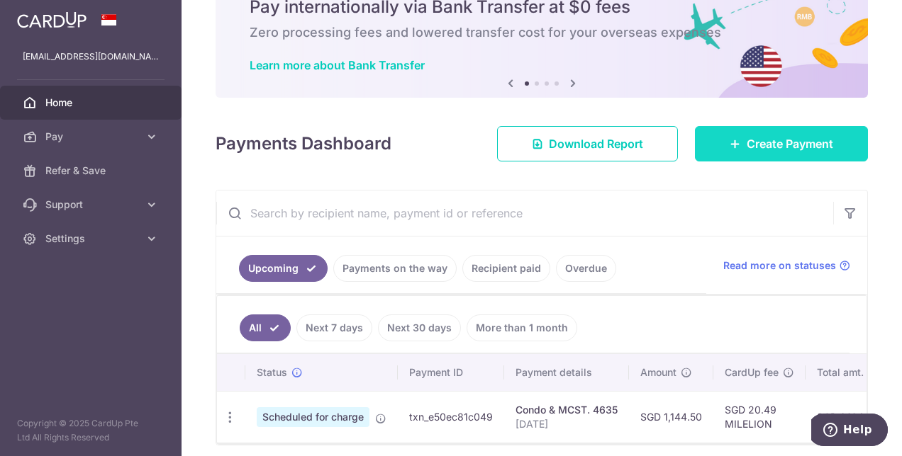
click at [764, 148] on span "Create Payment" at bounding box center [789, 143] width 86 height 17
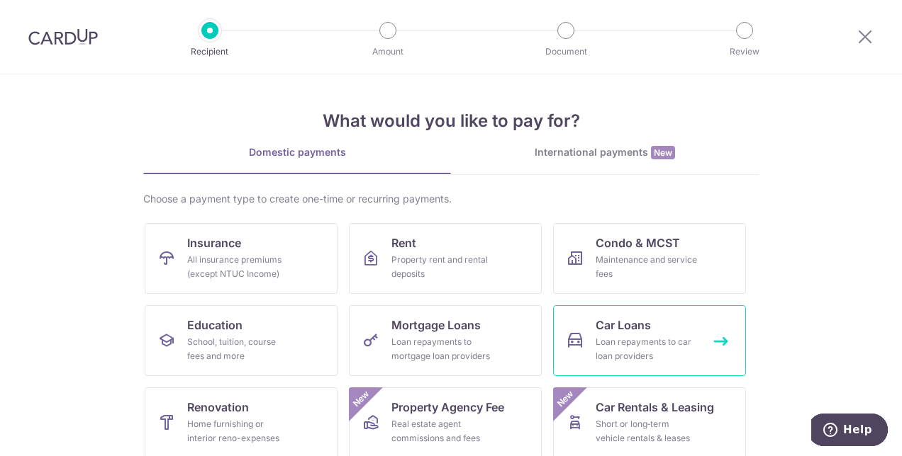
click at [646, 333] on link "Car Loans Loan repayments to car loan providers" at bounding box center [649, 340] width 193 height 71
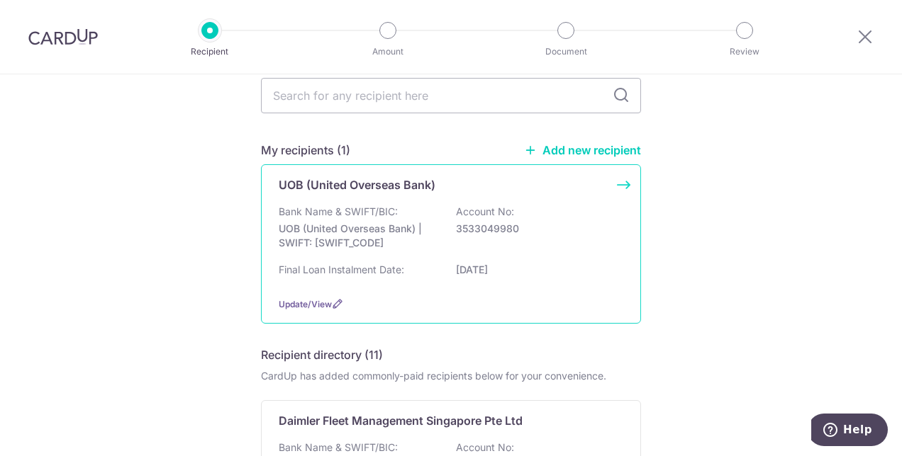
scroll to position [50, 0]
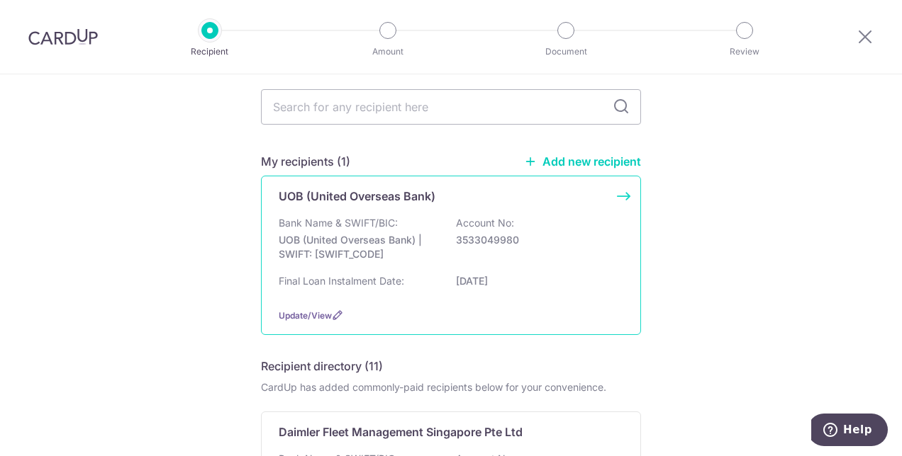
click at [302, 309] on div "Update/View" at bounding box center [451, 315] width 344 height 15
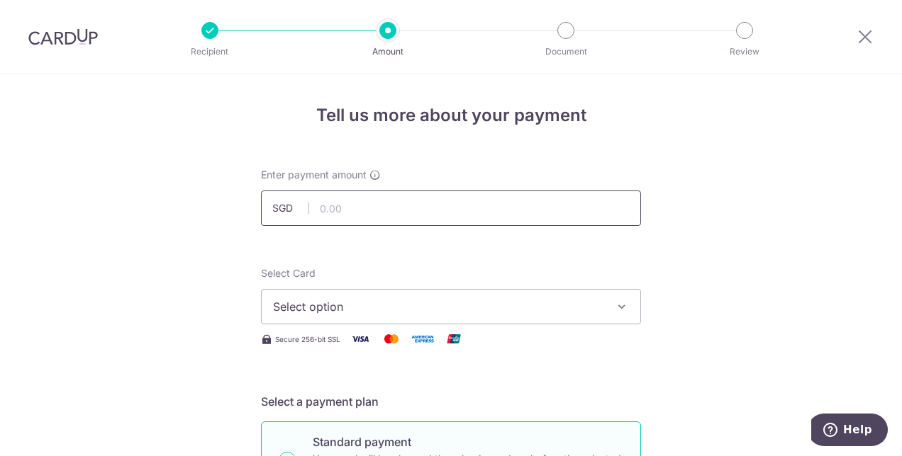
click at [352, 212] on input "text" at bounding box center [451, 208] width 380 height 35
type input "1,181.00"
click at [371, 302] on span "Select option" at bounding box center [438, 306] width 330 height 17
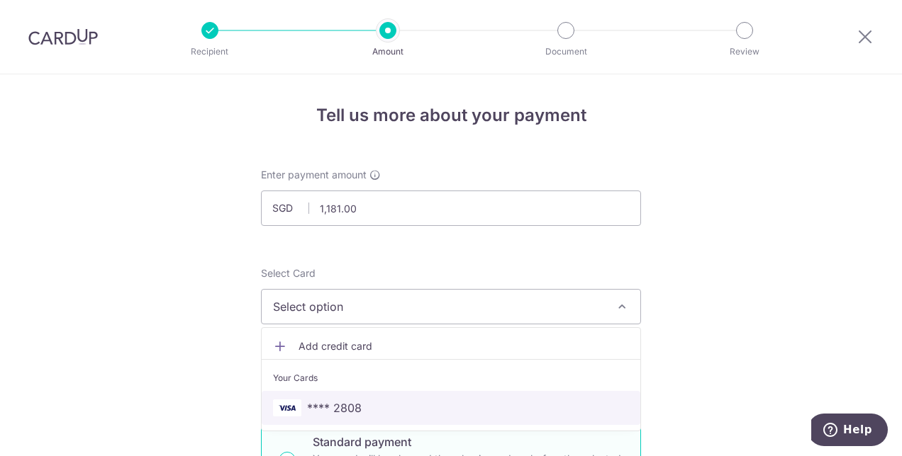
click at [339, 406] on span "**** 2808" at bounding box center [334, 408] width 55 height 17
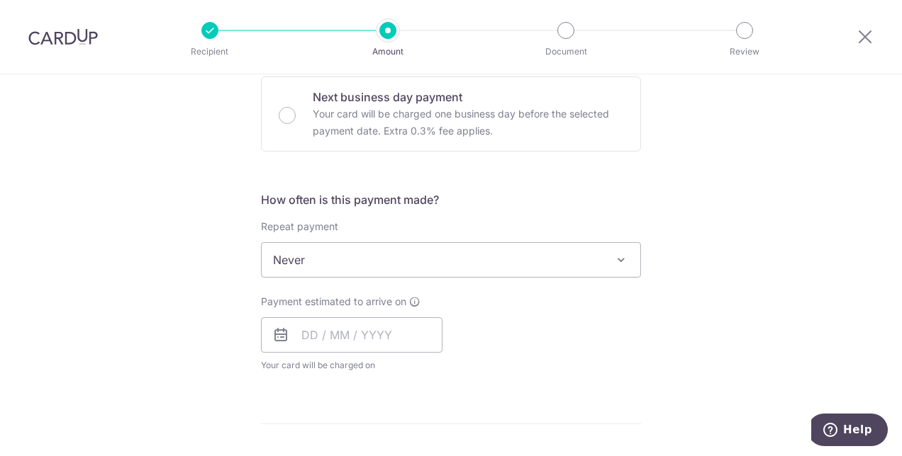
scroll to position [498, 0]
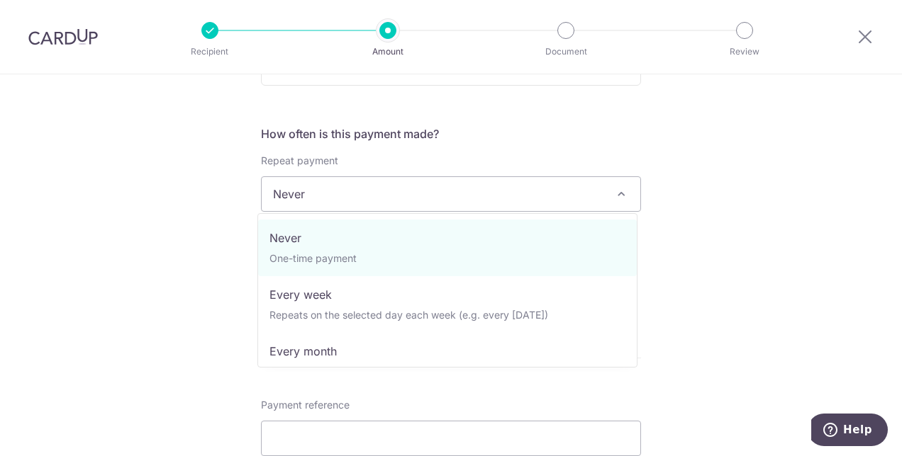
click at [342, 186] on span "Never" at bounding box center [451, 194] width 379 height 34
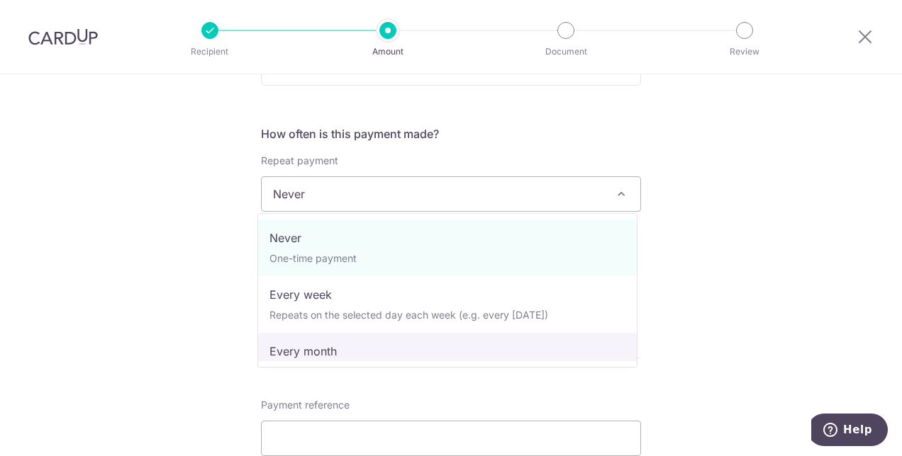
select select "3"
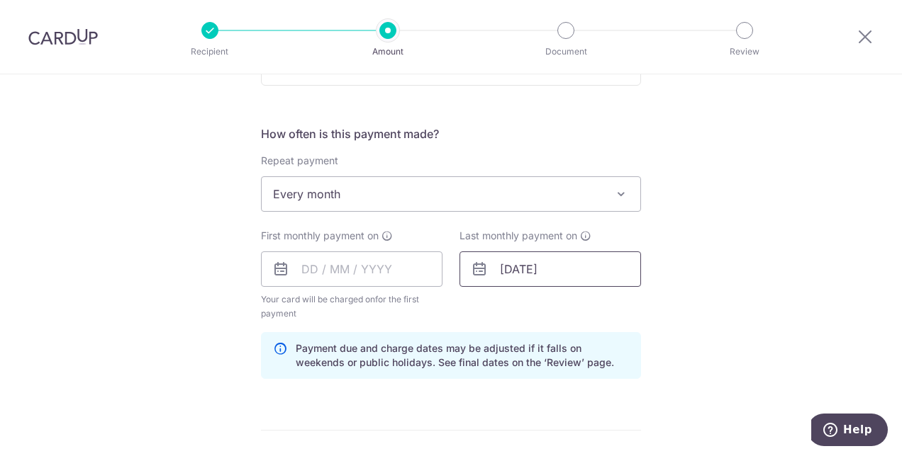
click at [510, 267] on input "[DATE]" at bounding box center [549, 269] width 181 height 35
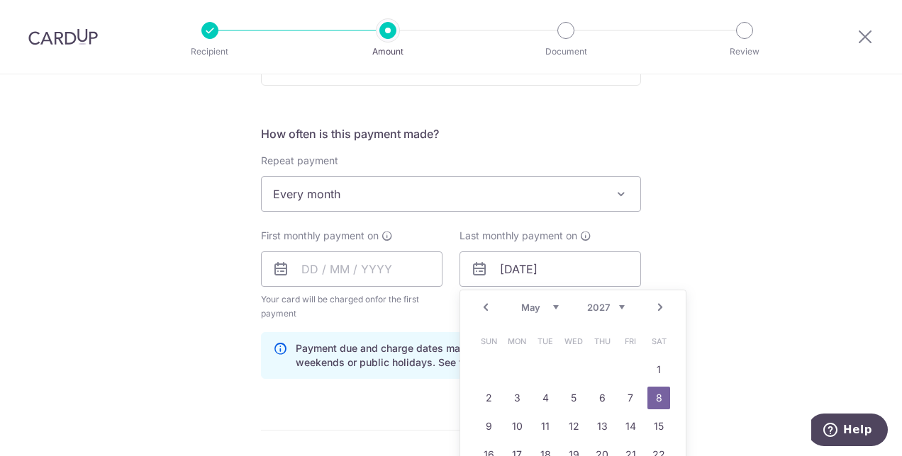
click at [615, 303] on select "2024 2025 2026 2027 2028 2029 2030 2031 2032 2033 2034 2035" at bounding box center [606, 307] width 38 height 11
click at [550, 303] on select "Jan Feb Mar Apr May Jun Jul Aug Sep Oct Nov Dec" at bounding box center [540, 307] width 38 height 11
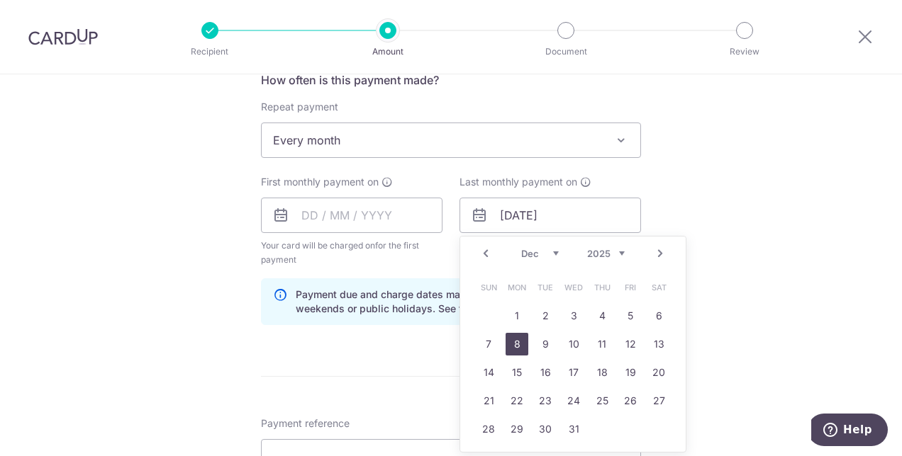
click at [506, 342] on link "8" at bounding box center [516, 344] width 23 height 23
type input "08/12/2025"
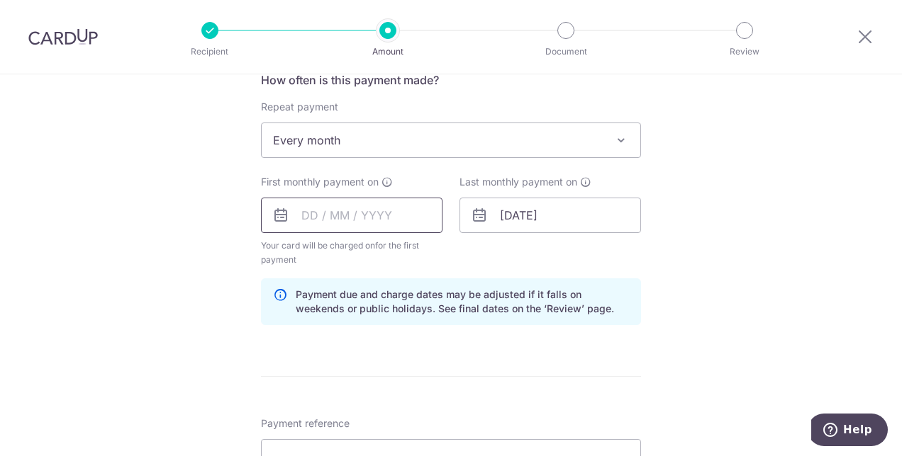
click at [324, 220] on input "text" at bounding box center [351, 215] width 181 height 35
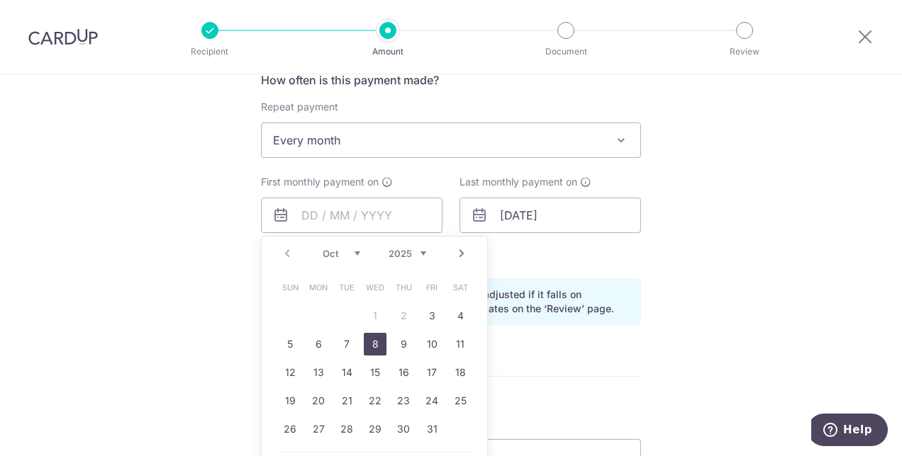
click at [367, 345] on link "8" at bounding box center [375, 344] width 23 height 23
type input "08/10/2025"
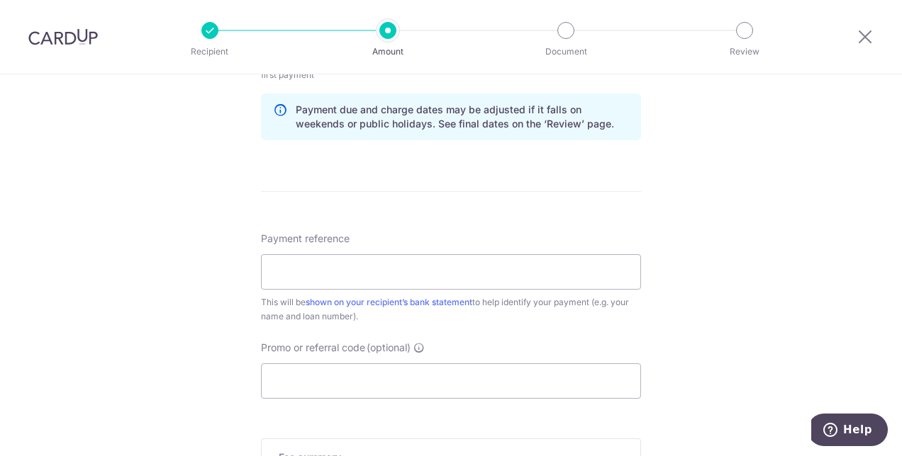
scroll to position [777, 0]
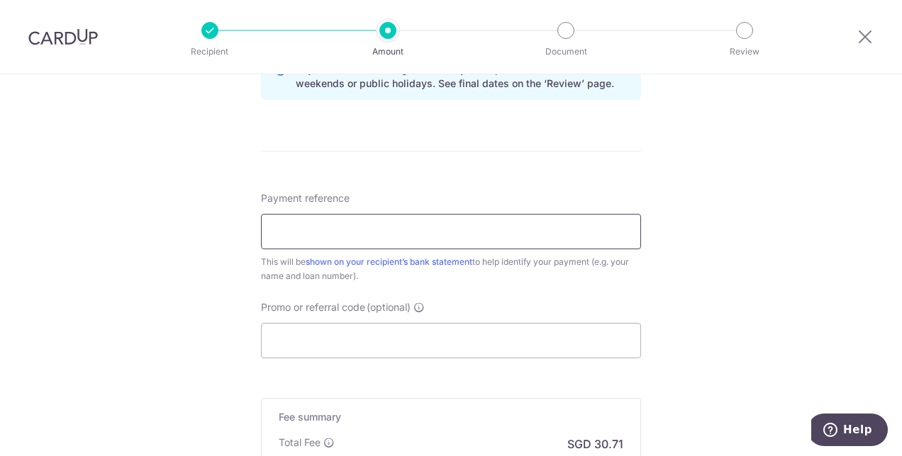
click at [400, 226] on input "Payment reference" at bounding box center [451, 231] width 380 height 35
click at [313, 329] on input "Promo or referral code (optional)" at bounding box center [451, 340] width 380 height 35
click at [315, 240] on input "Payment reference" at bounding box center [451, 231] width 380 height 35
type input "8018544288 Alvin Quek"
type input "rec185"
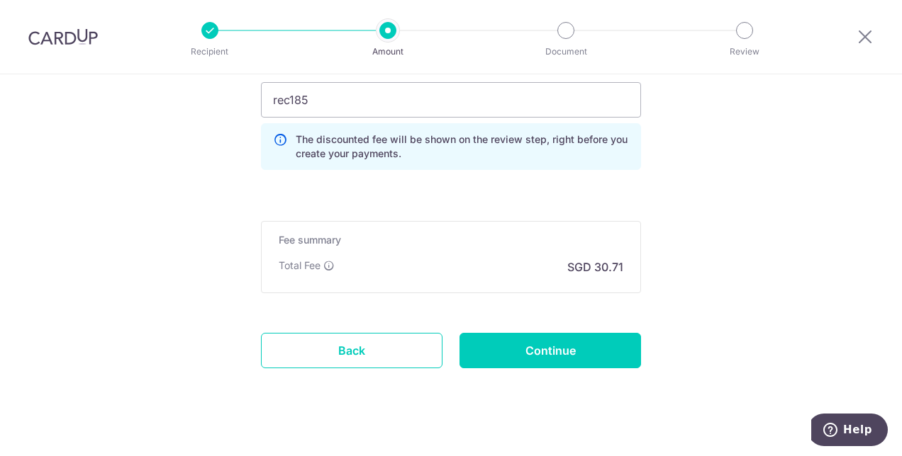
scroll to position [1026, 0]
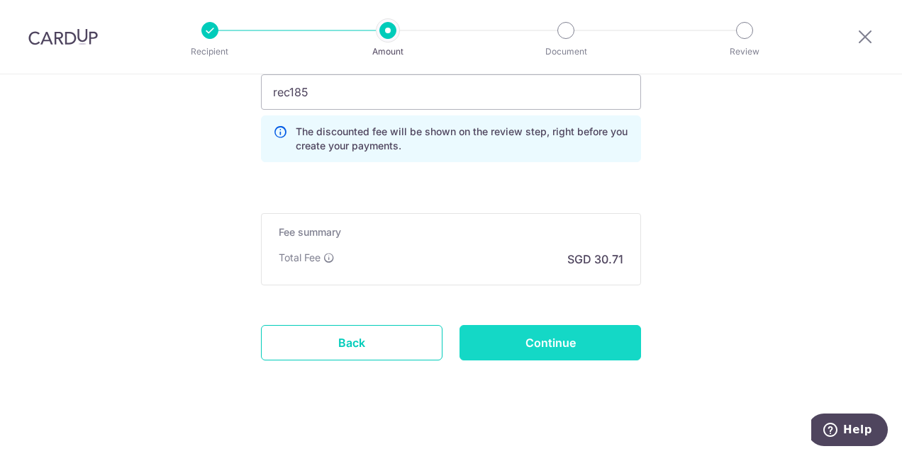
click at [519, 344] on input "Continue" at bounding box center [549, 342] width 181 height 35
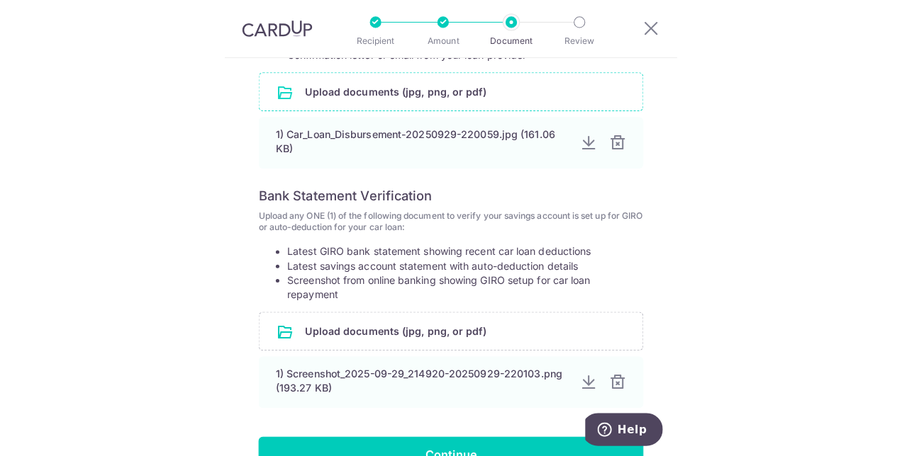
scroll to position [445, 0]
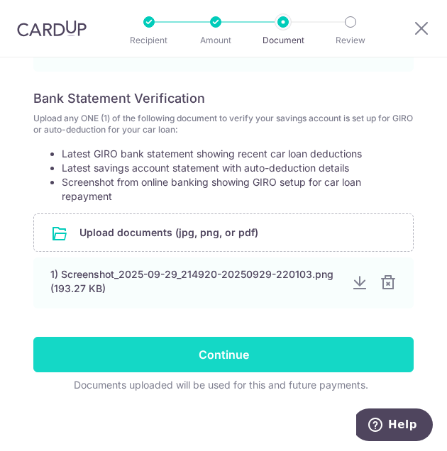
click at [211, 349] on input "Continue" at bounding box center [223, 354] width 380 height 35
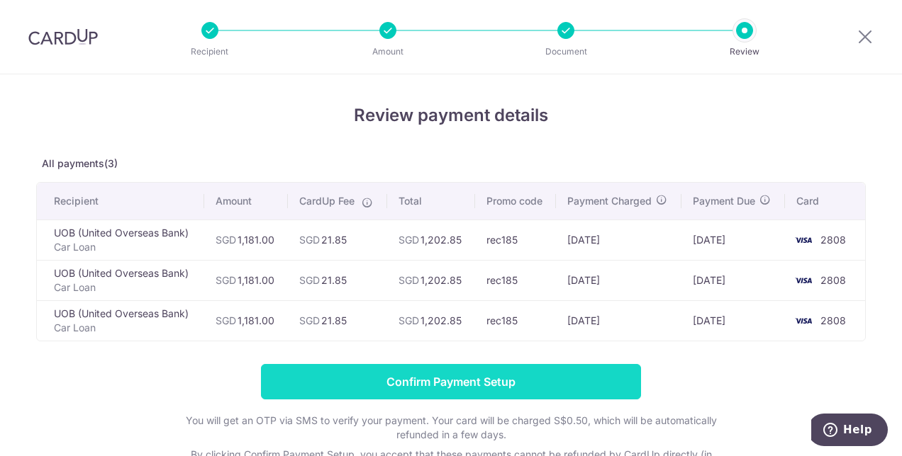
click at [531, 383] on input "Confirm Payment Setup" at bounding box center [451, 381] width 380 height 35
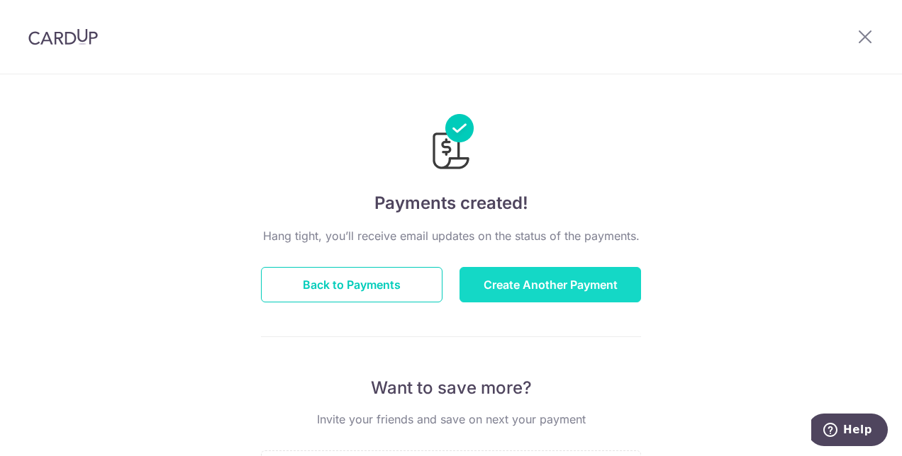
click at [556, 299] on button "Create Another Payment" at bounding box center [549, 284] width 181 height 35
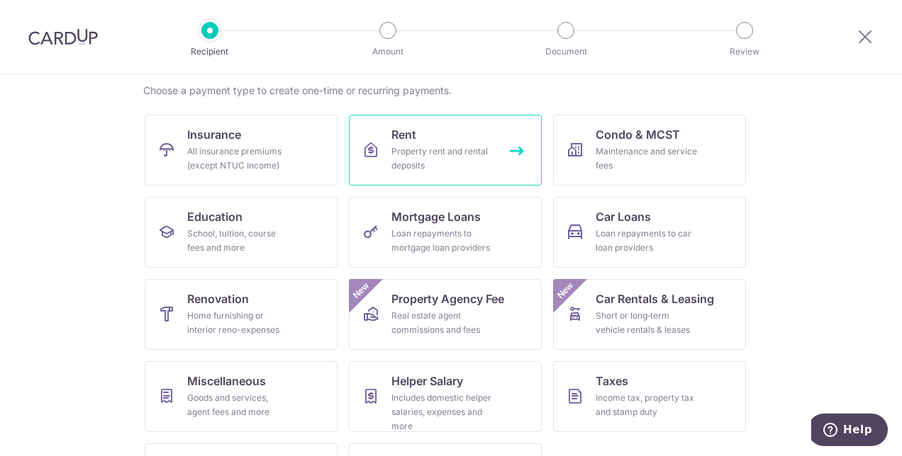
scroll to position [177, 0]
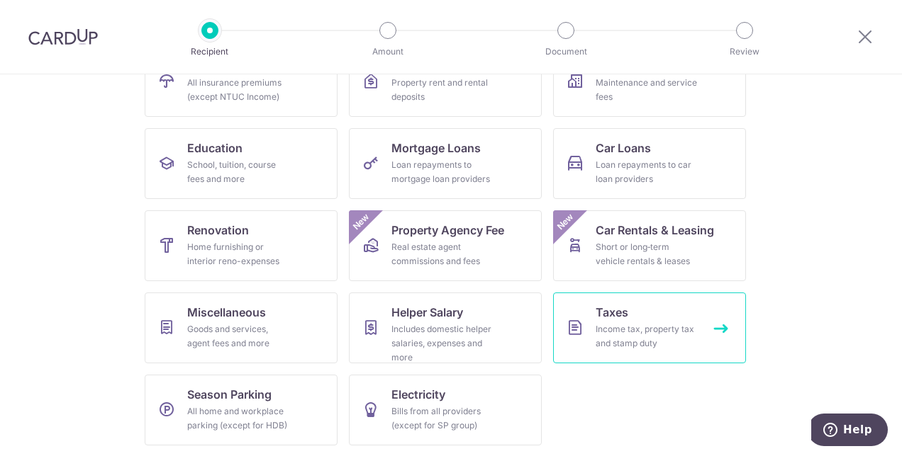
click at [642, 330] on div "Income tax, property tax and stamp duty" at bounding box center [646, 337] width 102 height 28
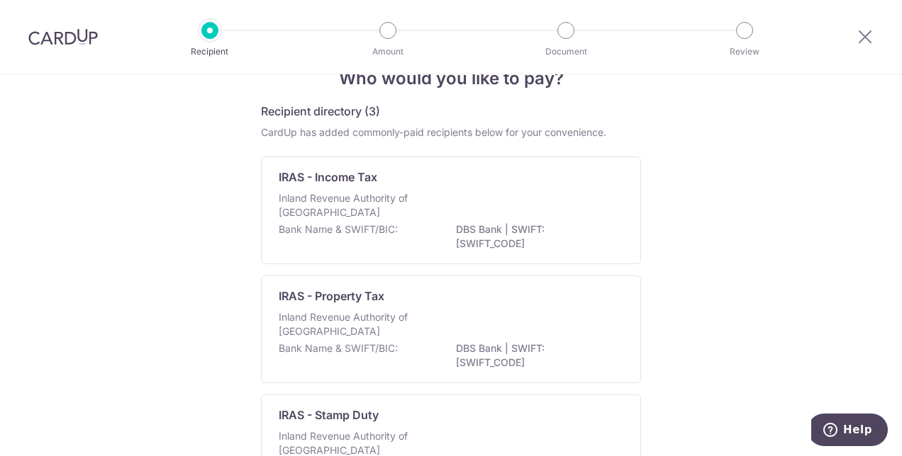
scroll to position [28, 0]
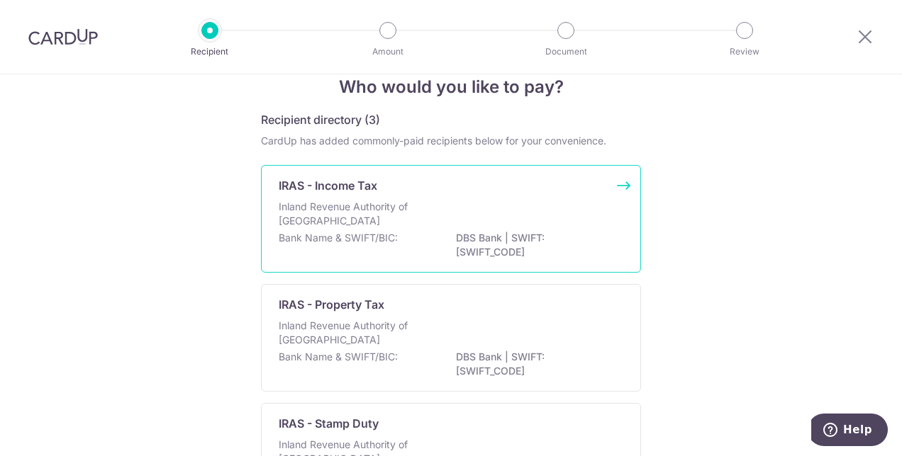
click at [528, 206] on div "Inland Revenue Authority of [GEOGRAPHIC_DATA]" at bounding box center [451, 215] width 344 height 31
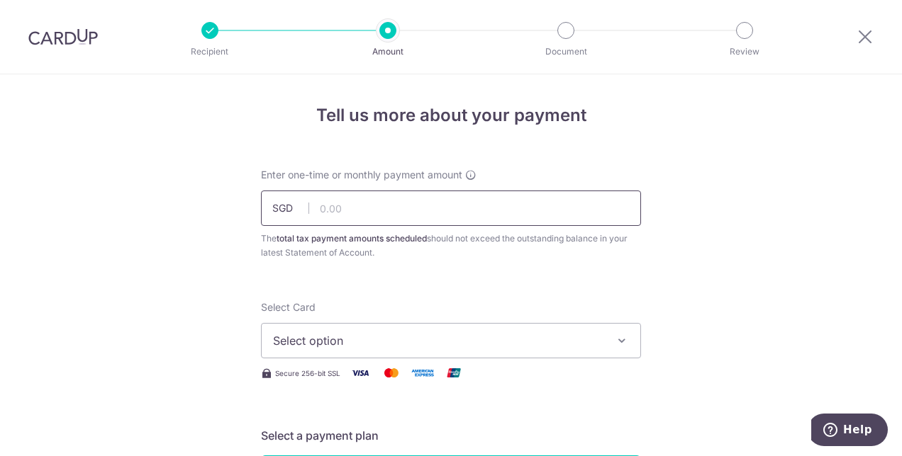
click at [364, 209] on input "text" at bounding box center [451, 208] width 380 height 35
type input "1,640.24"
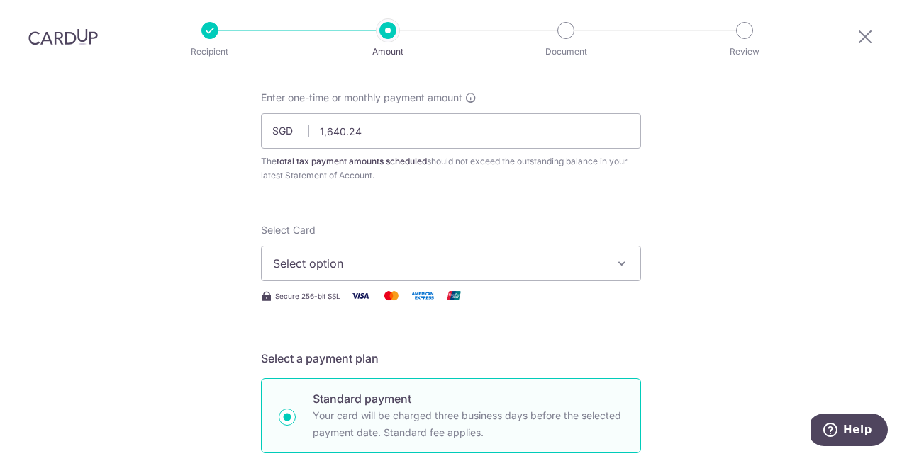
scroll to position [79, 0]
click at [312, 268] on span "Select option" at bounding box center [438, 261] width 330 height 17
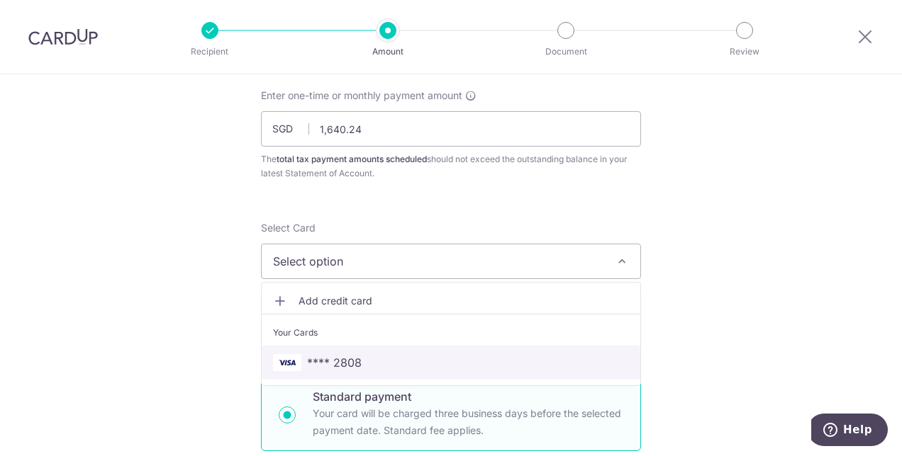
click at [353, 361] on span "**** 2808" at bounding box center [334, 362] width 55 height 17
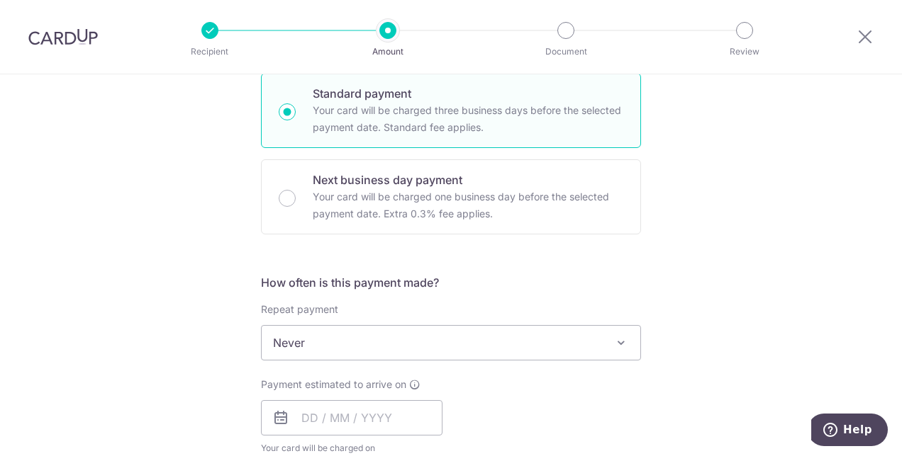
scroll to position [461, 0]
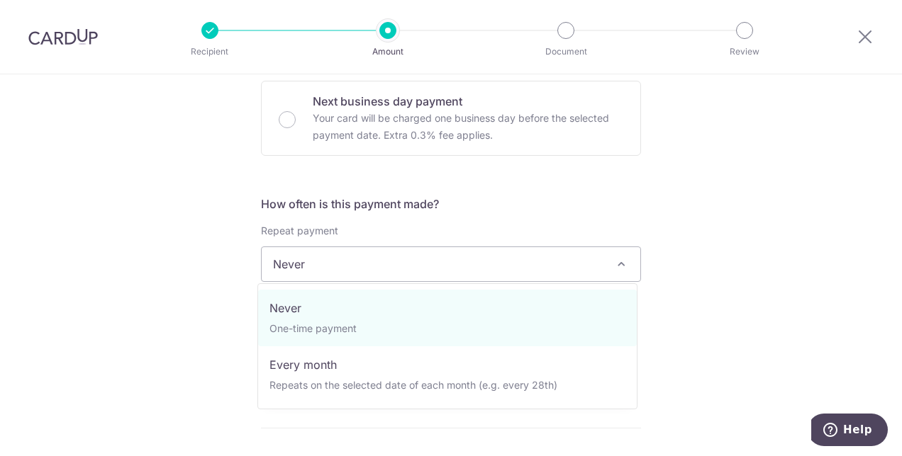
click at [327, 274] on span "Never" at bounding box center [451, 264] width 379 height 34
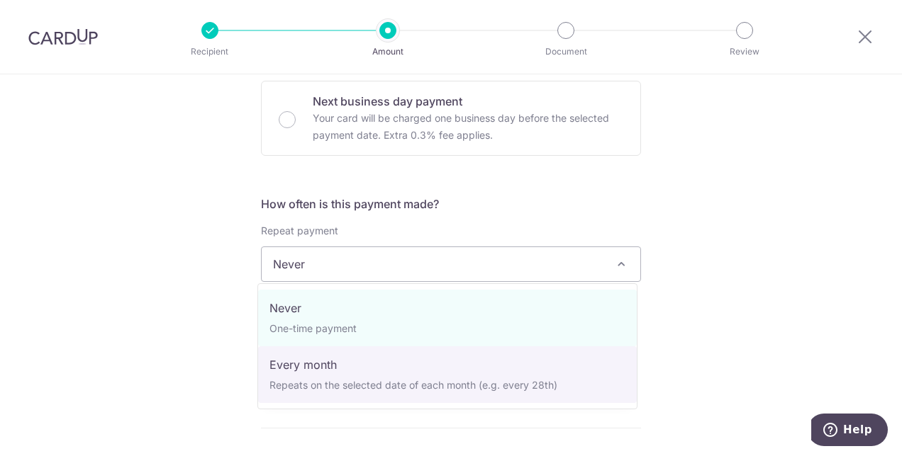
select select "3"
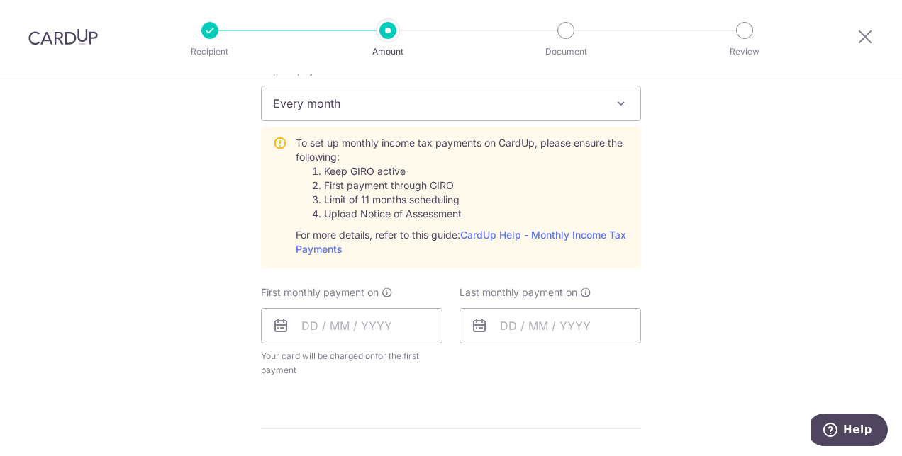
scroll to position [623, 0]
click at [337, 330] on input "text" at bounding box center [351, 325] width 181 height 35
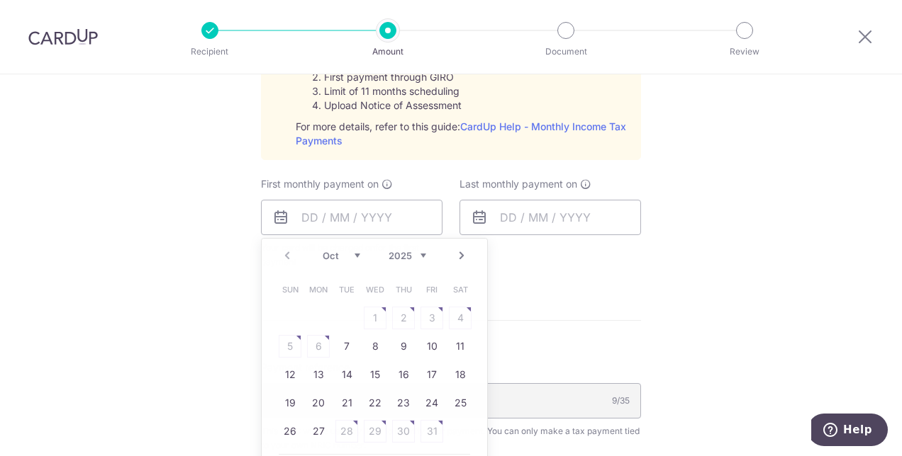
click at [736, 284] on div "Tell us more about your payment Enter one-time or monthly payment amount SGD 1,…" at bounding box center [451, 83] width 902 height 1478
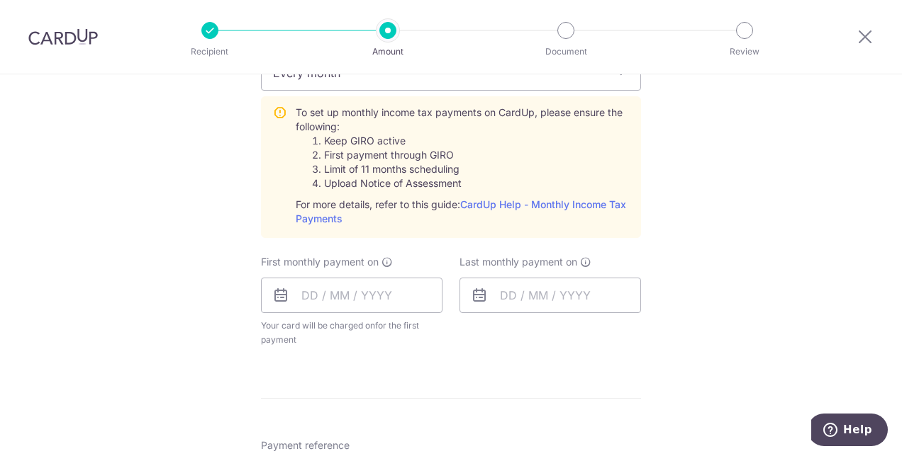
scroll to position [650, 0]
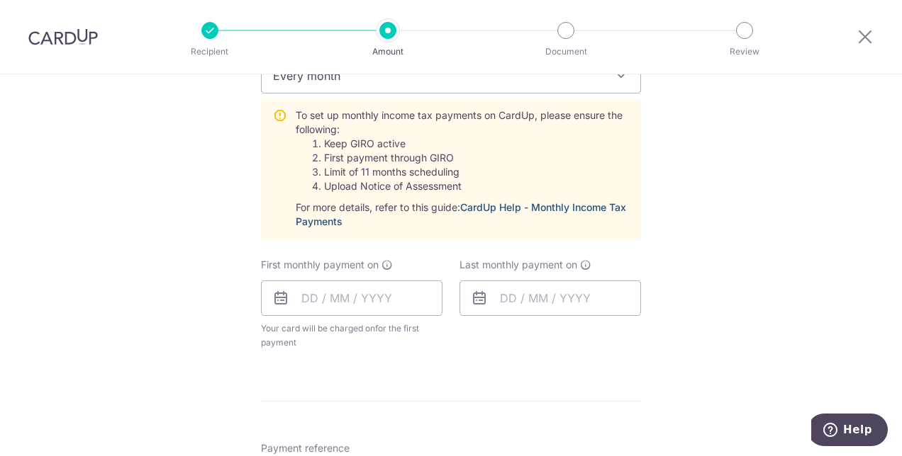
click at [481, 206] on link "CardUp Help - Monthly Income Tax Payments" at bounding box center [461, 214] width 330 height 26
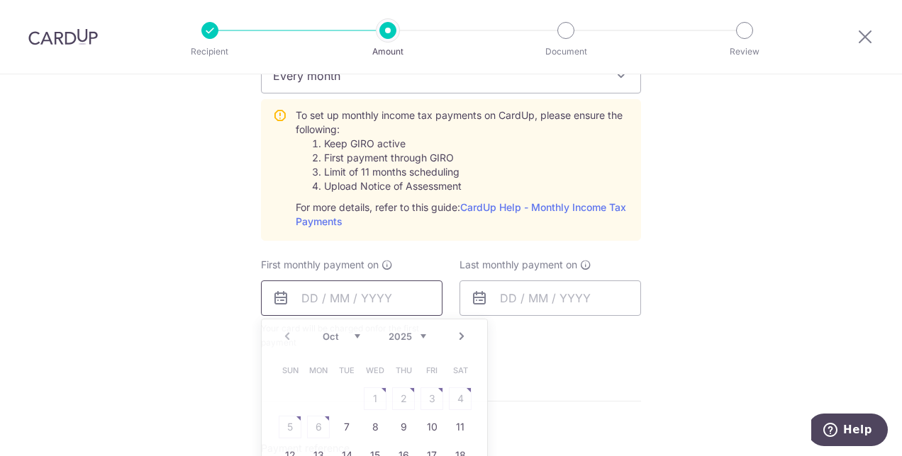
click at [316, 298] on input "text" at bounding box center [351, 298] width 181 height 35
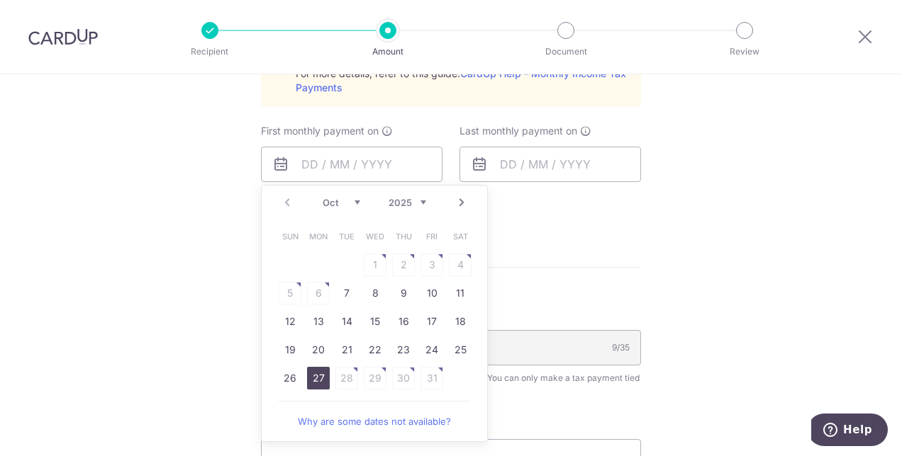
click at [312, 380] on link "27" at bounding box center [318, 378] width 23 height 23
type input "27/10/2025"
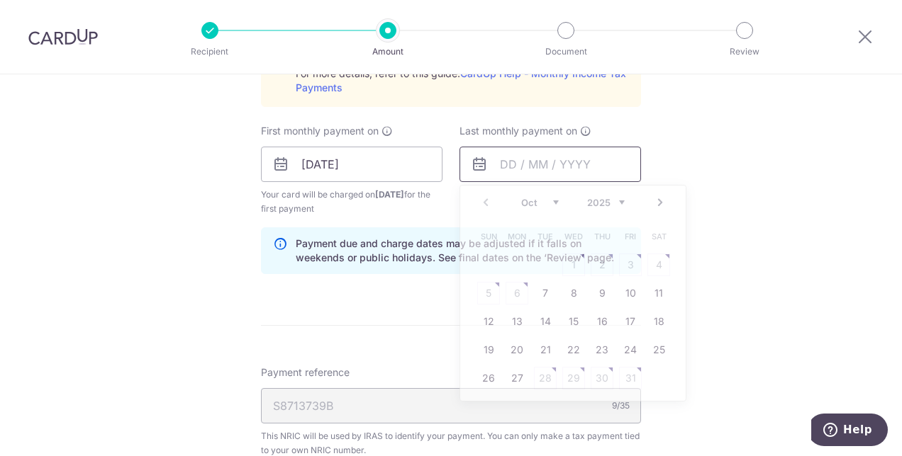
click at [528, 166] on input "text" at bounding box center [549, 164] width 181 height 35
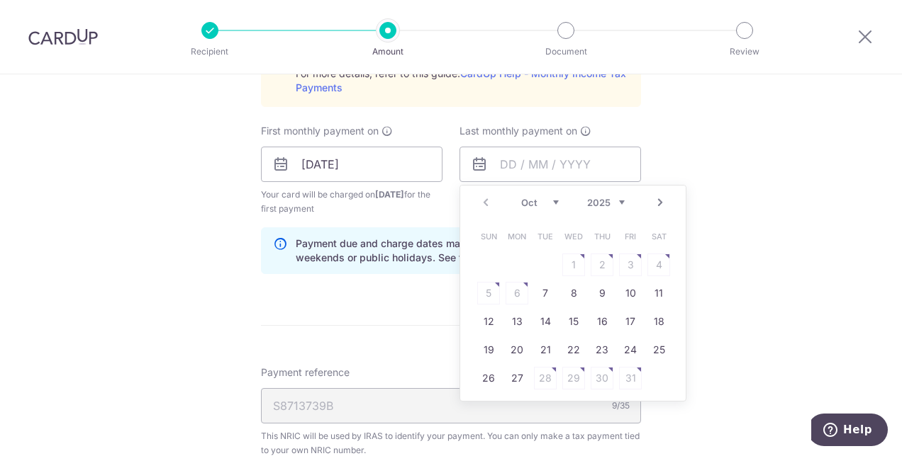
click at [549, 202] on select "Oct Nov Dec" at bounding box center [540, 202] width 38 height 11
click at [508, 347] on link "22" at bounding box center [516, 350] width 23 height 23
type input "22/12/2025"
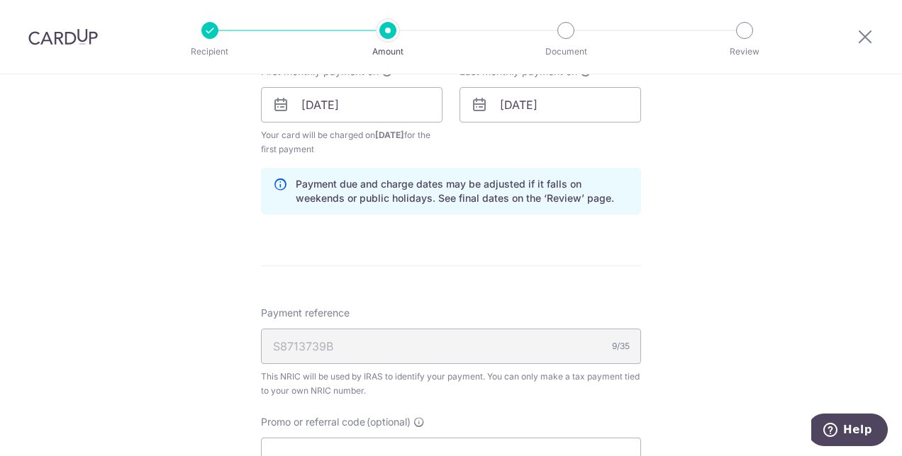
scroll to position [949, 0]
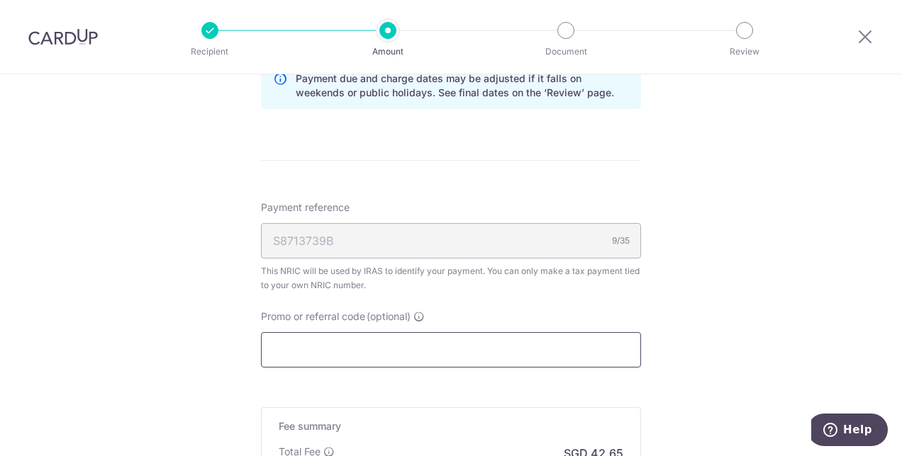
click at [330, 349] on input "Promo or referral code (optional)" at bounding box center [451, 349] width 380 height 35
paste input "VTAX25R"
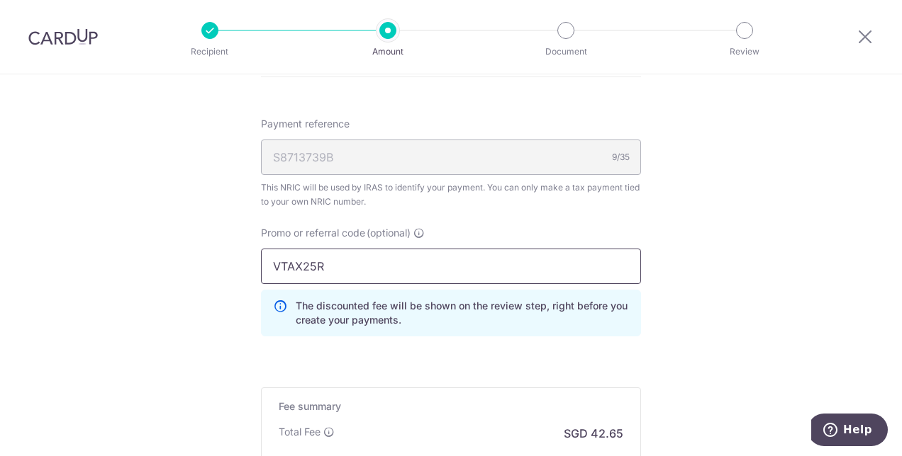
scroll to position [1163, 0]
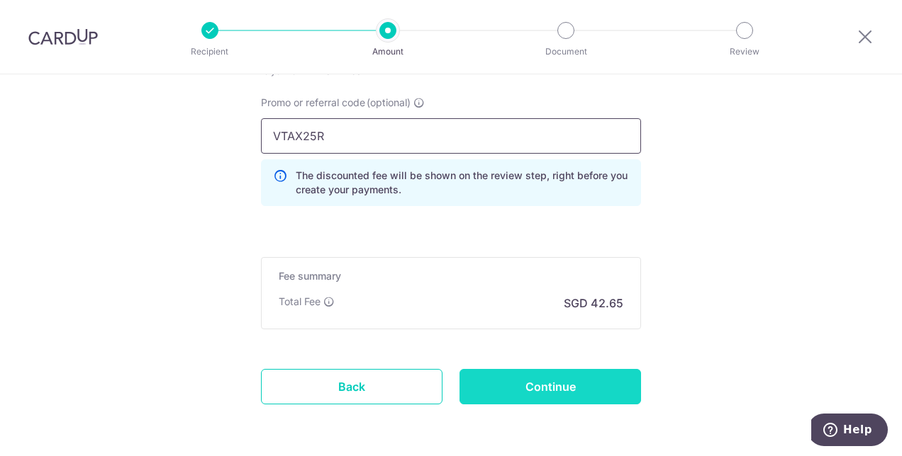
type input "VTAX25R"
click at [500, 383] on input "Continue" at bounding box center [549, 386] width 181 height 35
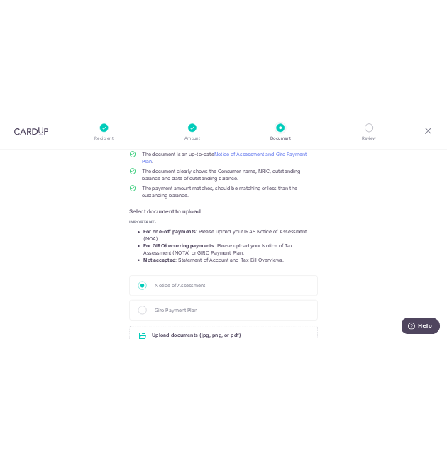
scroll to position [199, 0]
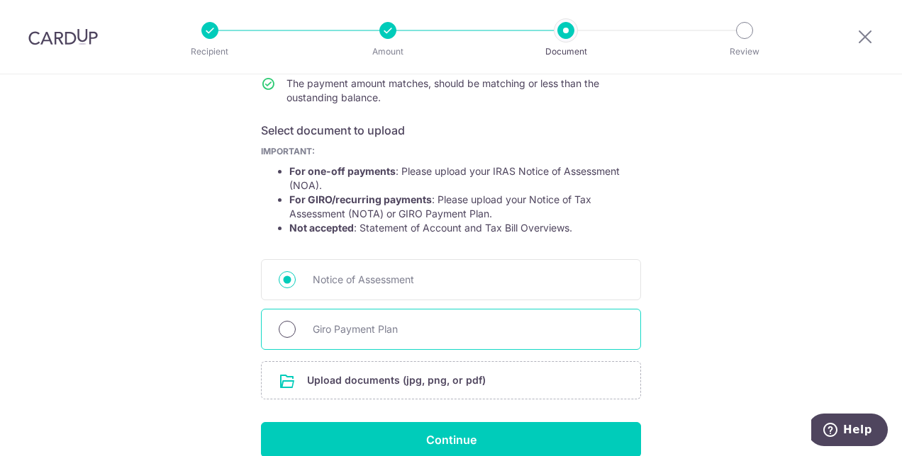
click at [281, 332] on input "Giro Payment Plan" at bounding box center [287, 329] width 17 height 17
radio input "true"
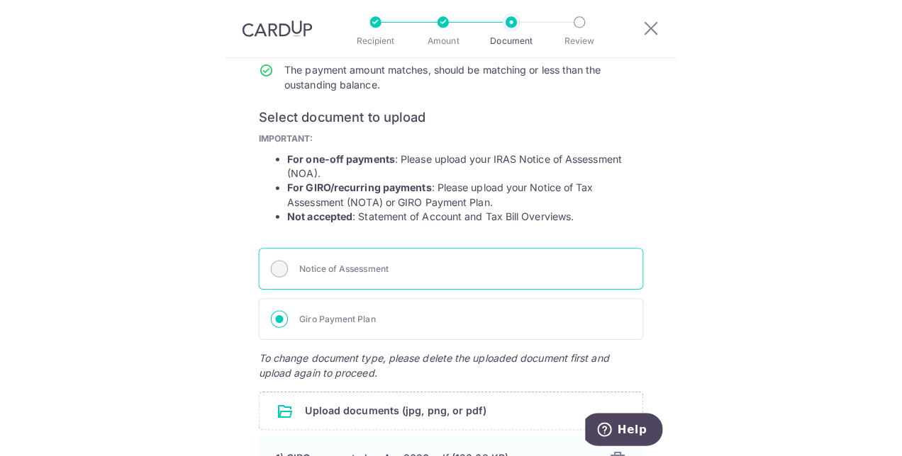
scroll to position [354, 0]
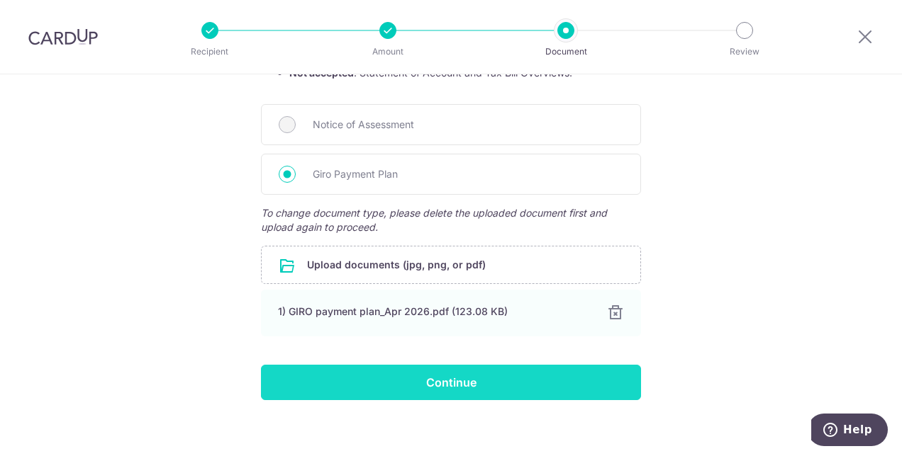
click at [435, 370] on input "Continue" at bounding box center [451, 382] width 380 height 35
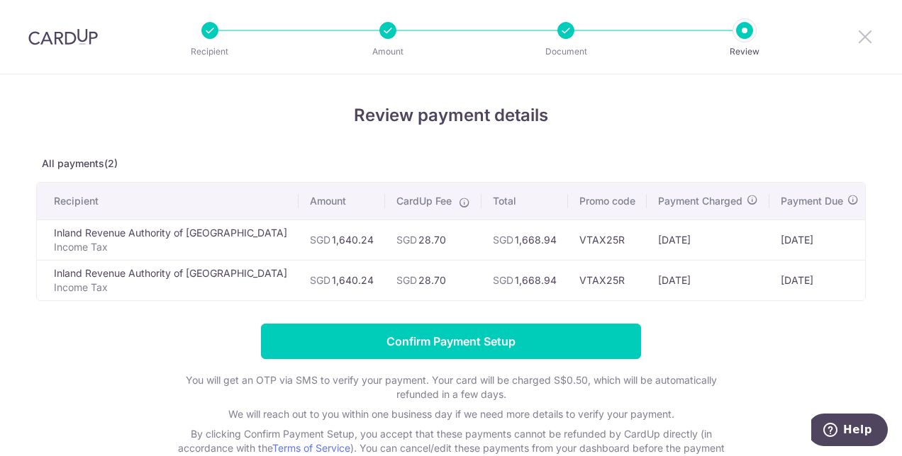
click at [866, 41] on icon at bounding box center [864, 37] width 17 height 18
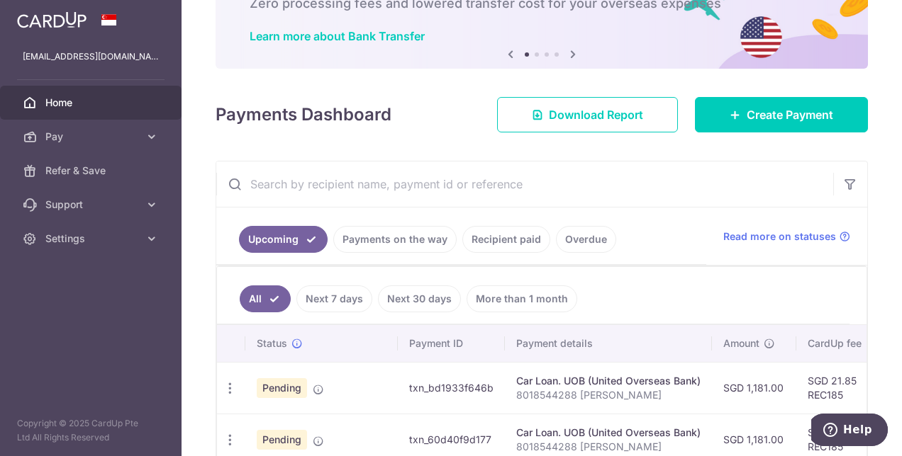
scroll to position [95, 0]
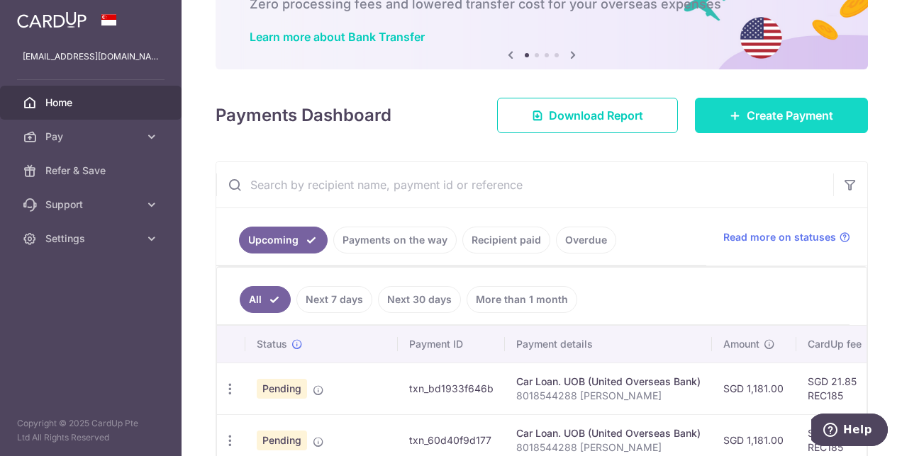
click at [751, 118] on span "Create Payment" at bounding box center [789, 115] width 86 height 17
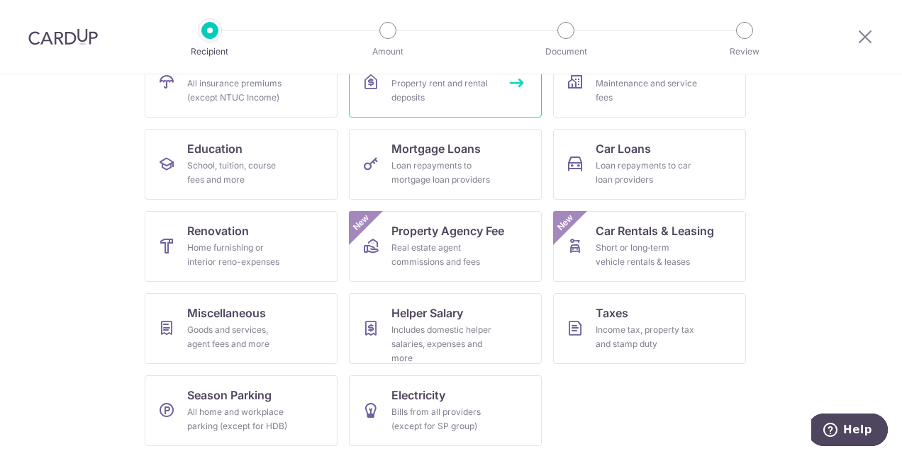
scroll to position [177, 0]
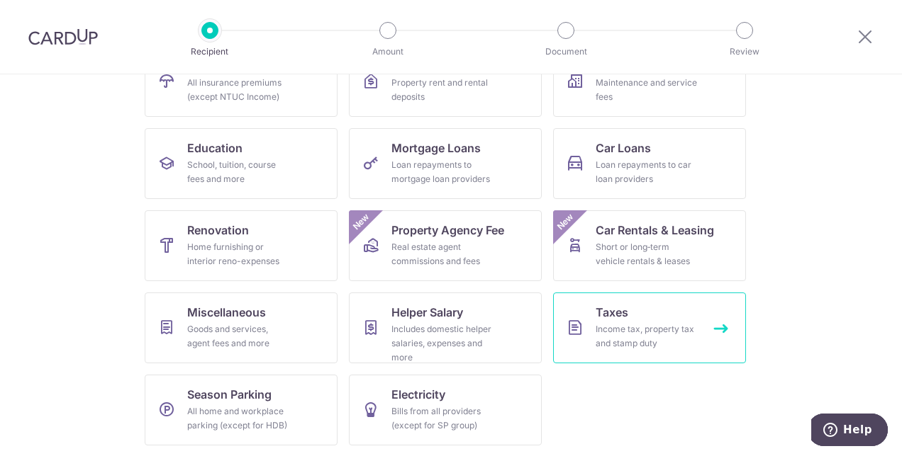
click at [604, 323] on div "Income tax, property tax and stamp duty" at bounding box center [646, 337] width 102 height 28
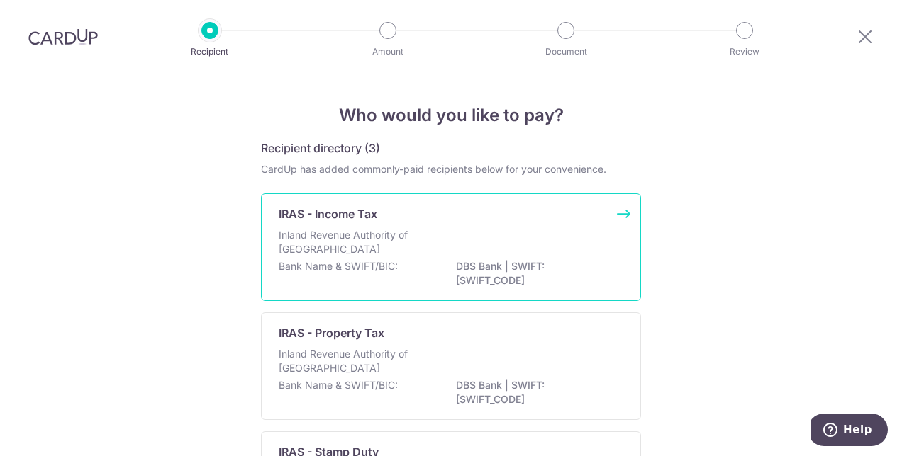
click at [476, 235] on div "Inland Revenue Authority of [GEOGRAPHIC_DATA]" at bounding box center [451, 243] width 344 height 31
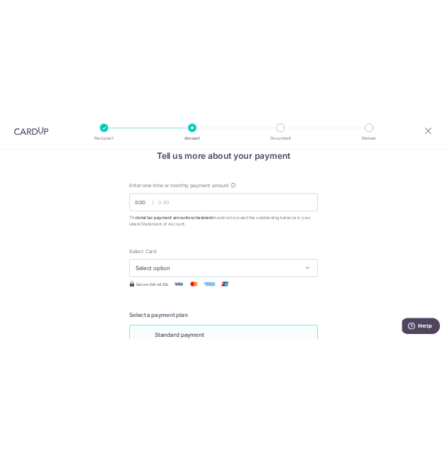
scroll to position [27, 0]
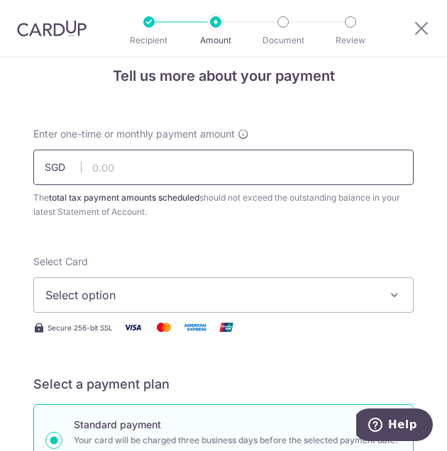
click at [120, 155] on input "text" at bounding box center [223, 167] width 380 height 35
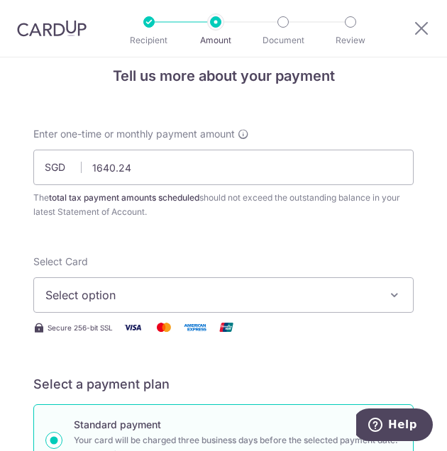
type input "1,640.24"
click at [103, 127] on span "Enter one-time or monthly payment amount" at bounding box center [133, 134] width 201 height 14
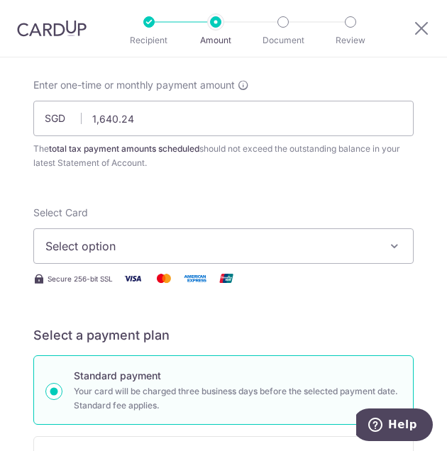
click at [136, 249] on span "Select option" at bounding box center [213, 245] width 336 height 17
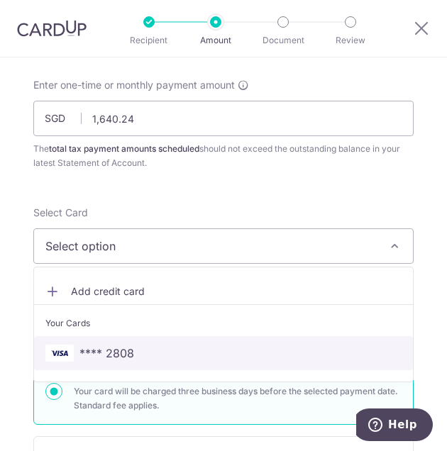
click at [109, 357] on span "**** 2808" at bounding box center [106, 352] width 55 height 17
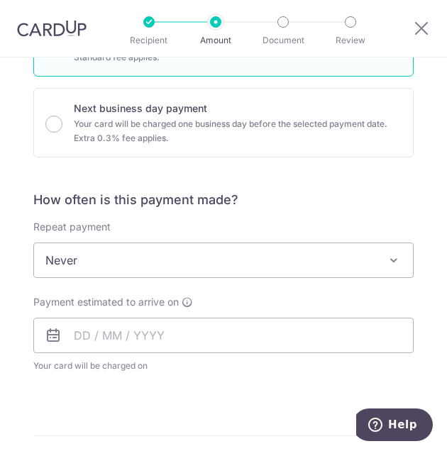
scroll to position [470, 0]
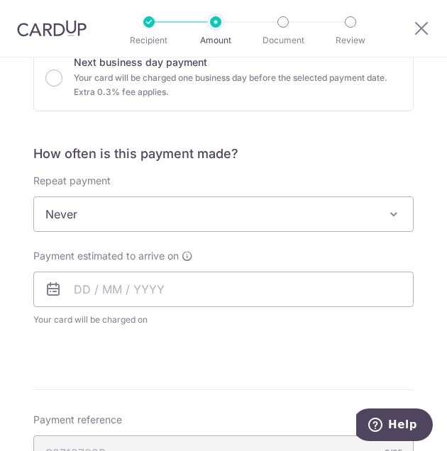
click at [130, 208] on span "Never" at bounding box center [223, 214] width 379 height 34
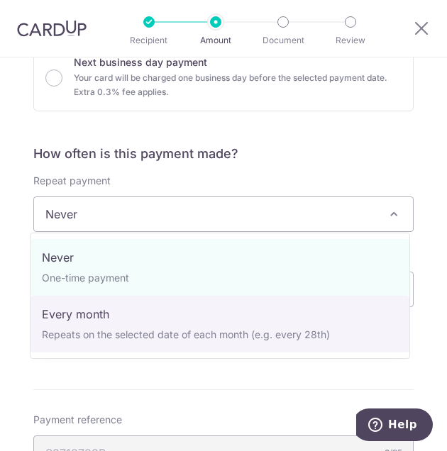
select select "3"
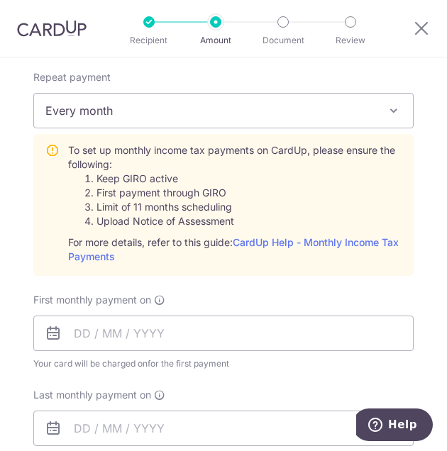
scroll to position [657, 0]
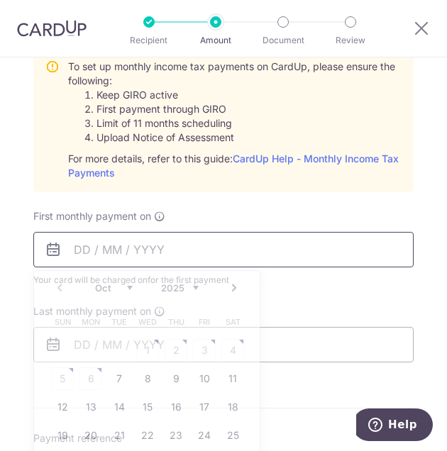
click at [95, 251] on input "text" at bounding box center [223, 249] width 380 height 35
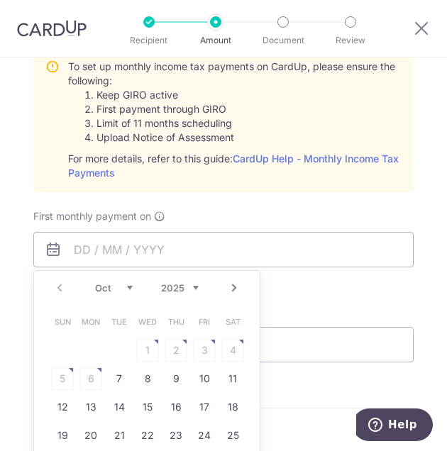
click at [125, 282] on select "Oct Nov Dec" at bounding box center [114, 287] width 38 height 11
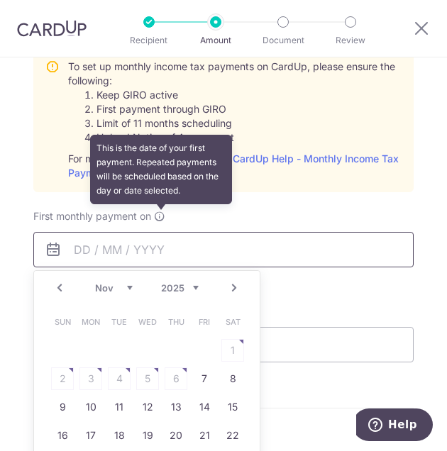
scroll to position [746, 0]
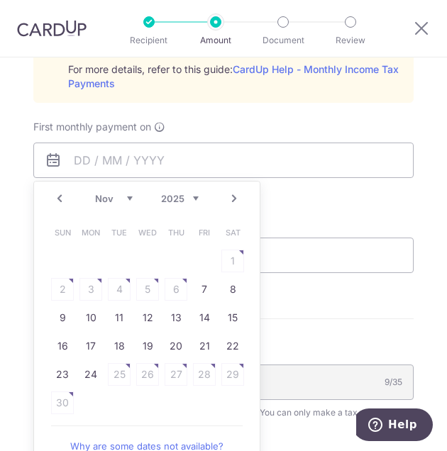
click at [123, 195] on select "Oct Nov Dec" at bounding box center [114, 198] width 38 height 11
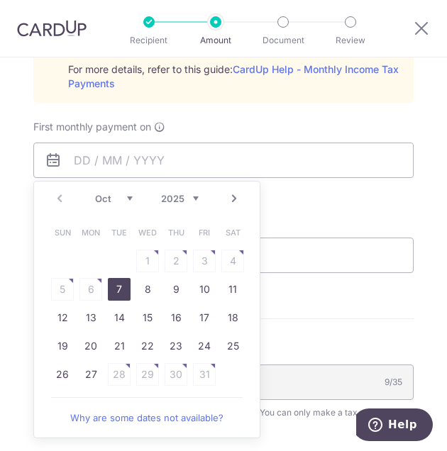
click at [119, 293] on link "7" at bounding box center [119, 289] width 23 height 23
type input "07/10/2025"
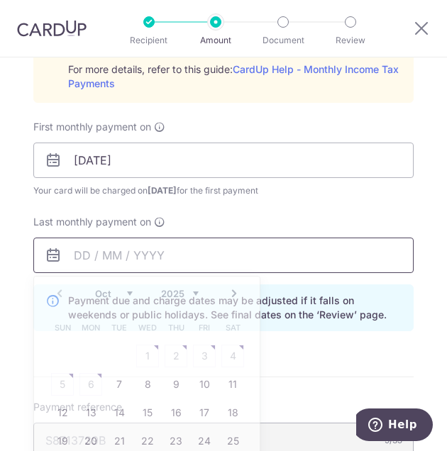
click at [156, 255] on input "text" at bounding box center [223, 254] width 380 height 35
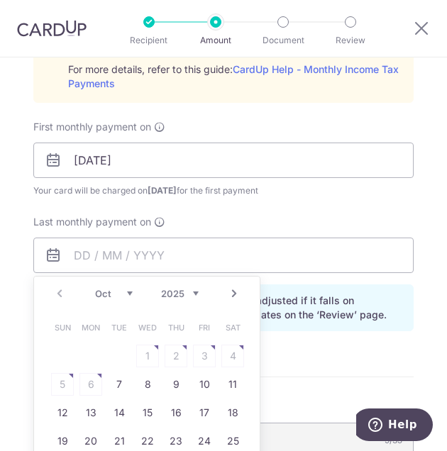
click at [124, 288] on select "Oct Nov Dec" at bounding box center [114, 293] width 38 height 11
click at [87, 379] on link "8" at bounding box center [90, 384] width 23 height 23
type input "08/12/2025"
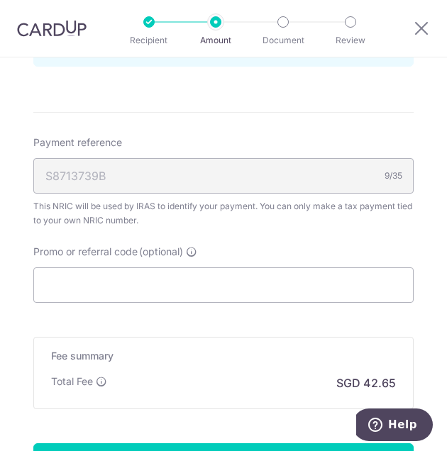
scroll to position [1010, 0]
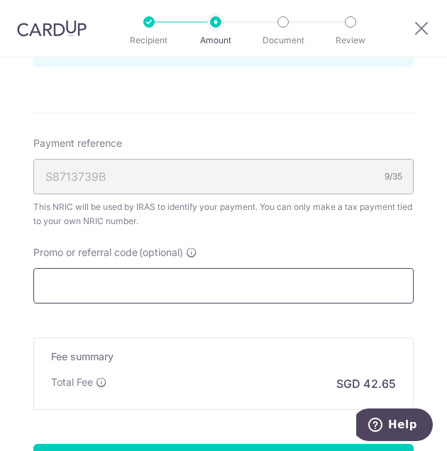
click at [210, 276] on input "Promo or referral code (optional)" at bounding box center [223, 285] width 380 height 35
type input "VTAX25R"
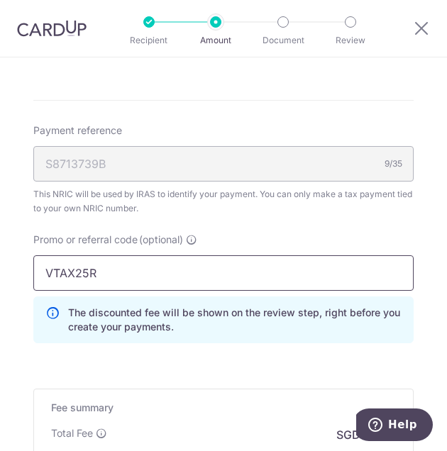
scroll to position [1180, 0]
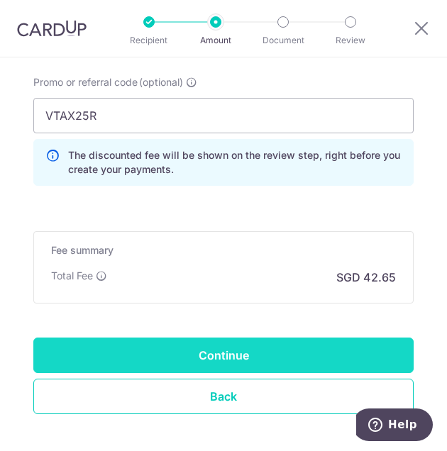
click at [196, 349] on input "Continue" at bounding box center [223, 354] width 380 height 35
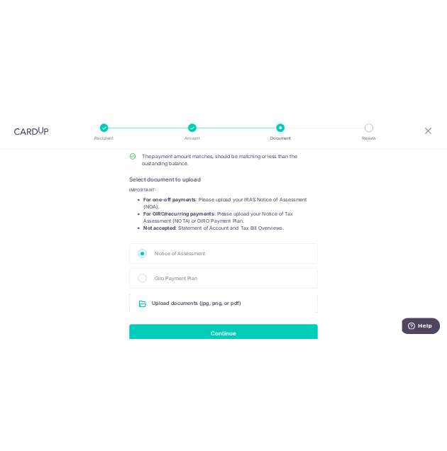
scroll to position [265, 0]
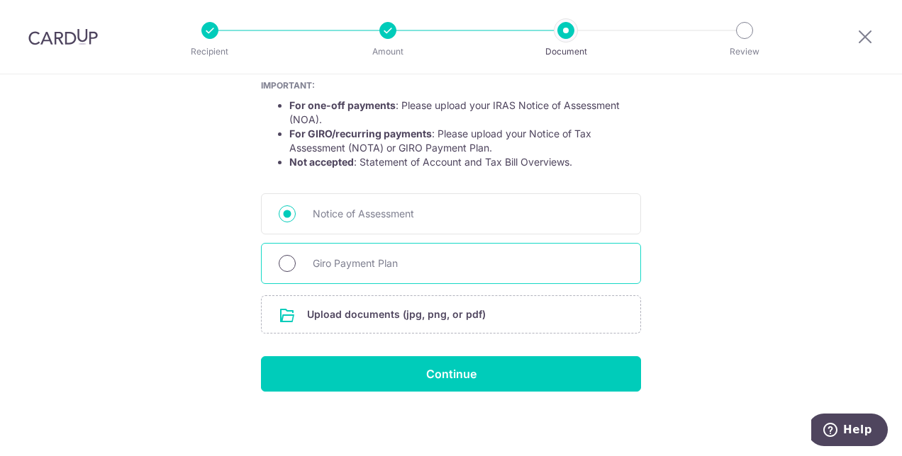
click at [287, 259] on input "Giro Payment Plan" at bounding box center [287, 263] width 17 height 17
radio input "true"
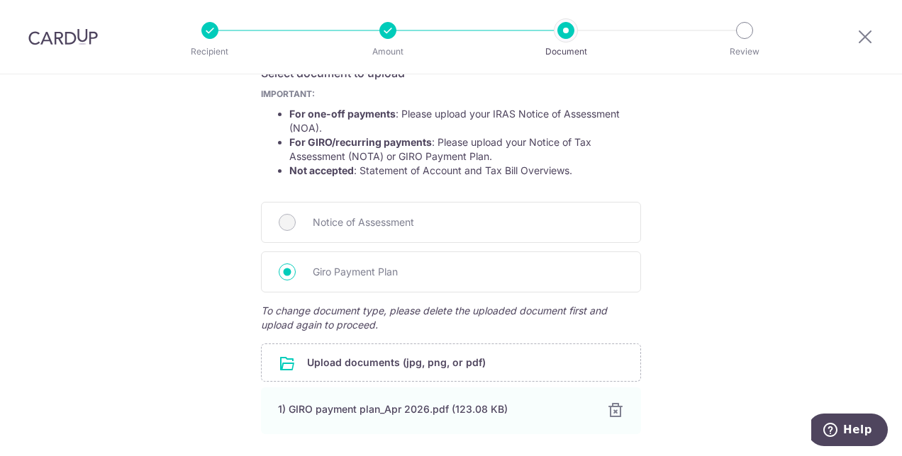
scroll to position [363, 0]
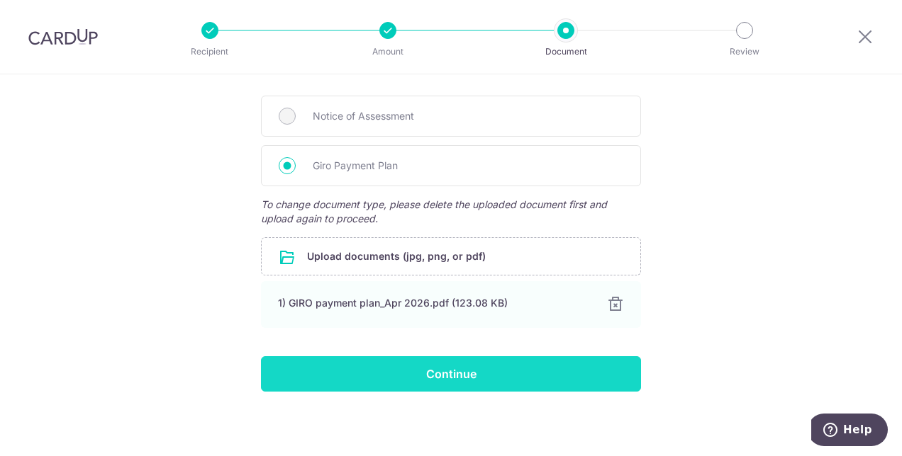
click at [427, 369] on input "Continue" at bounding box center [451, 374] width 380 height 35
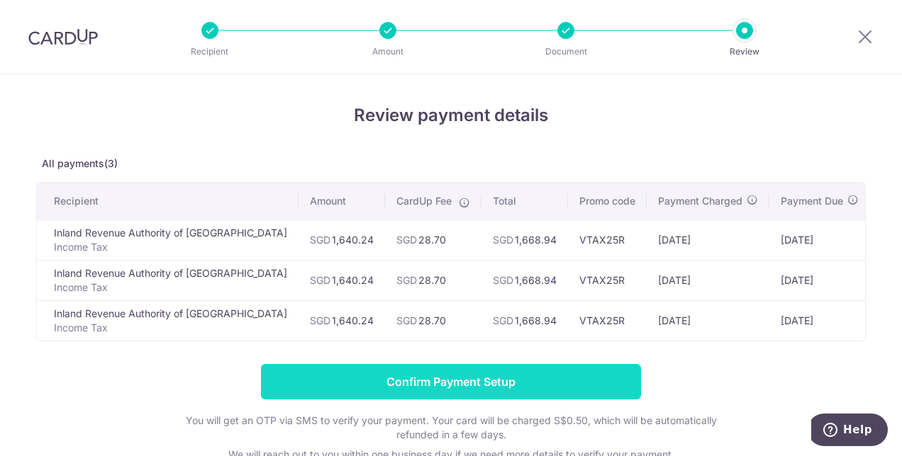
click at [532, 388] on input "Confirm Payment Setup" at bounding box center [451, 381] width 380 height 35
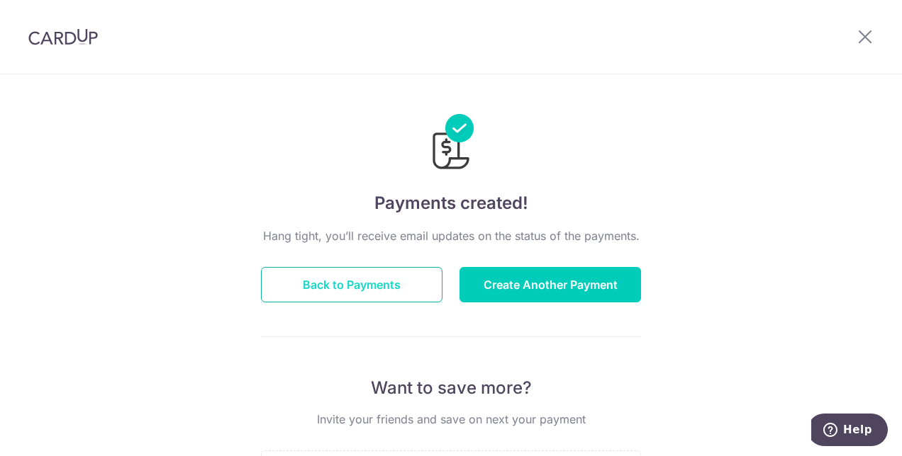
click at [415, 275] on button "Back to Payments" at bounding box center [351, 284] width 181 height 35
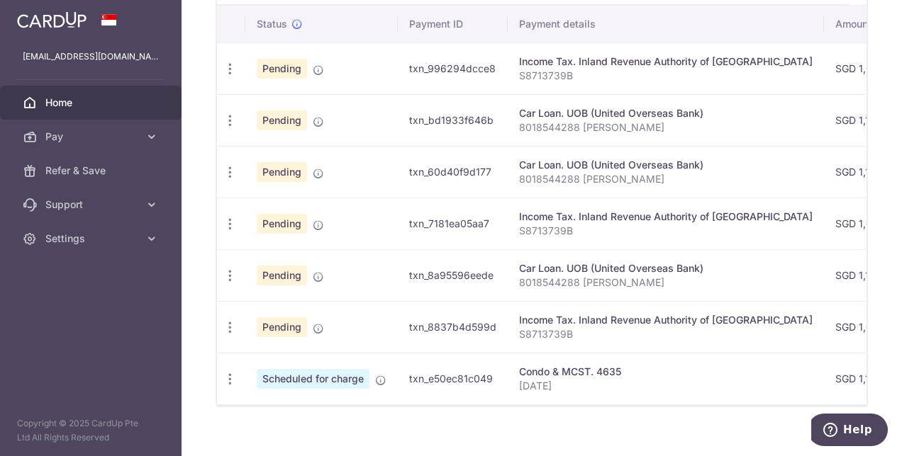
scroll to position [451, 0]
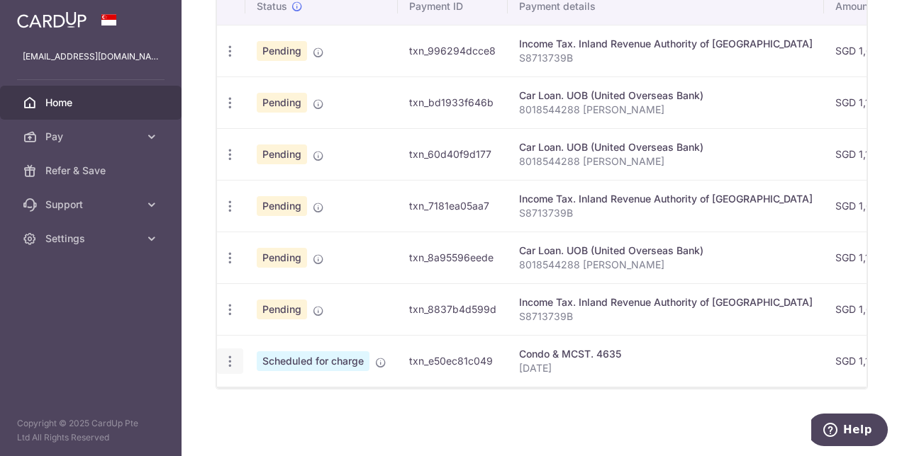
click at [233, 354] on icon "button" at bounding box center [230, 361] width 15 height 15
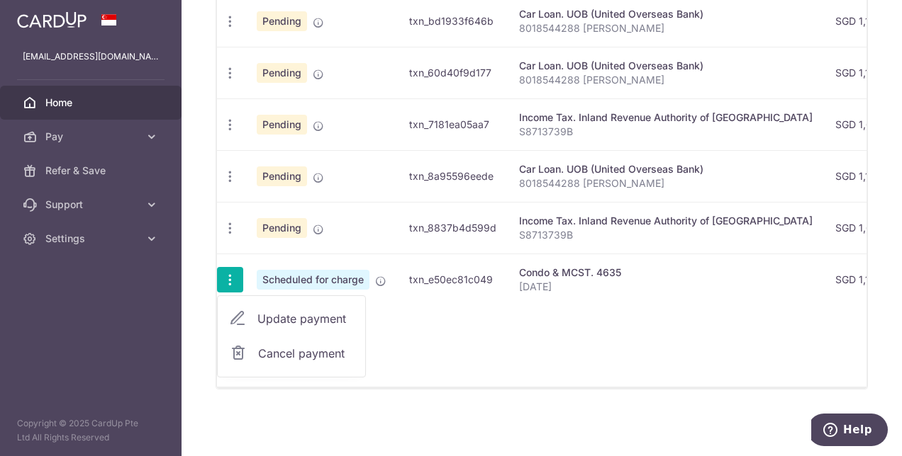
click at [464, 420] on div "× Pause Schedule Pause all future payments in this series Pause just this one p…" at bounding box center [541, 228] width 720 height 456
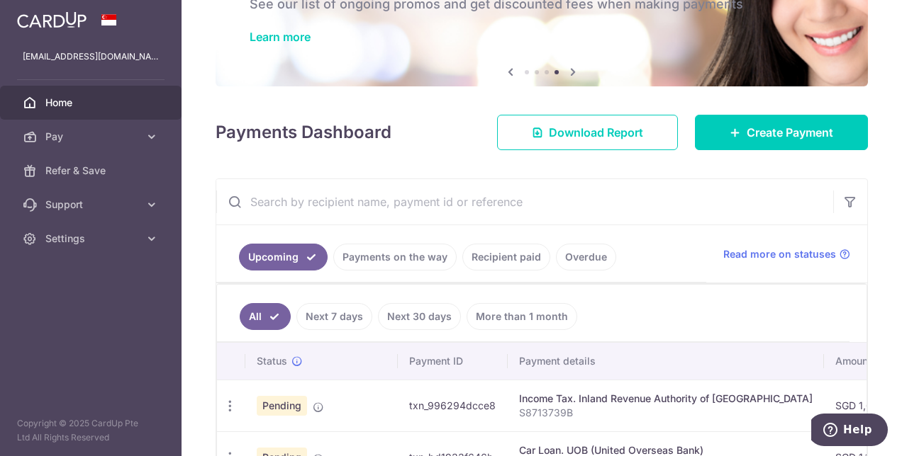
scroll to position [0, 0]
